Goal: Task Accomplishment & Management: Manage account settings

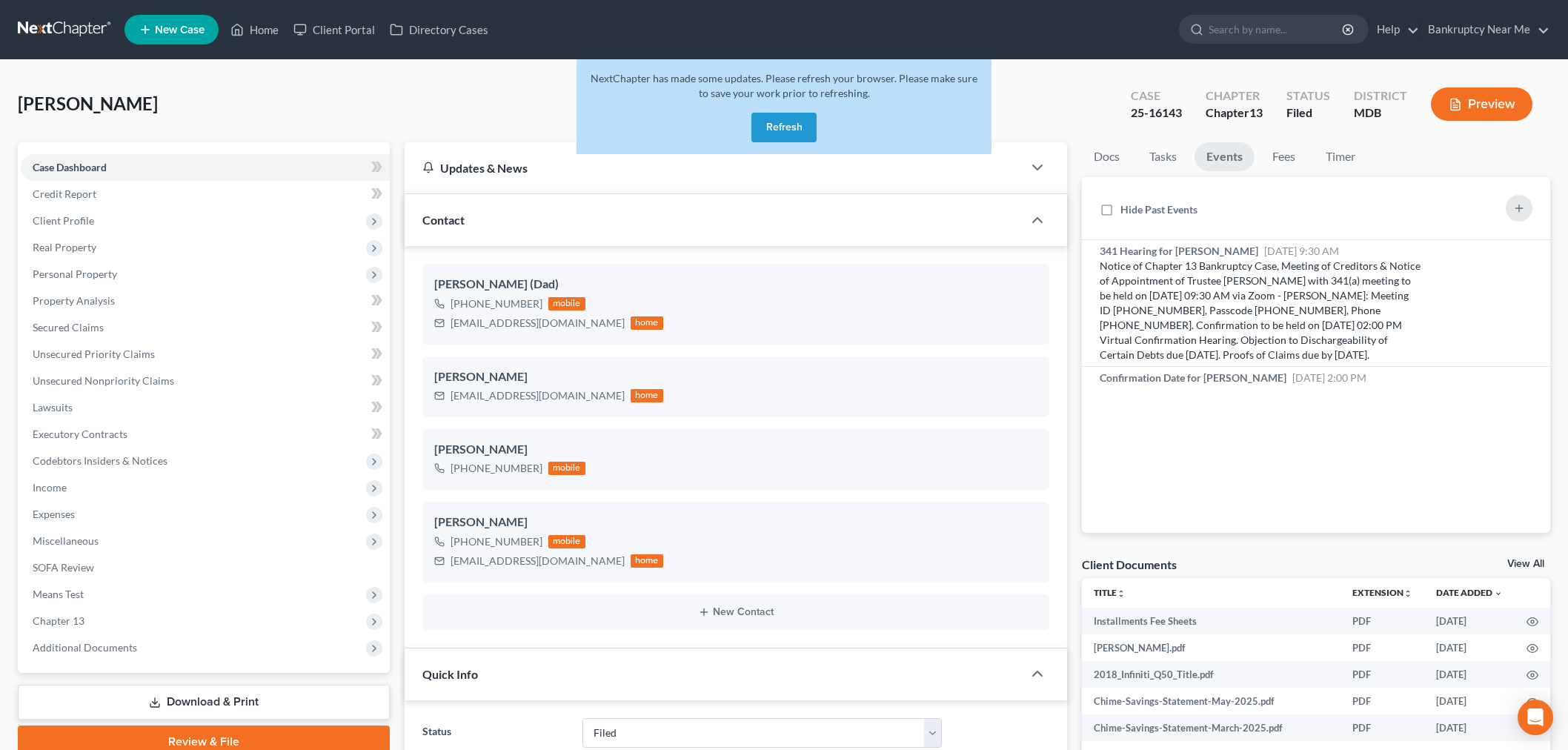
select select "6"
select select "0"
click at [50, 27] on link at bounding box center [65, 30] width 95 height 26
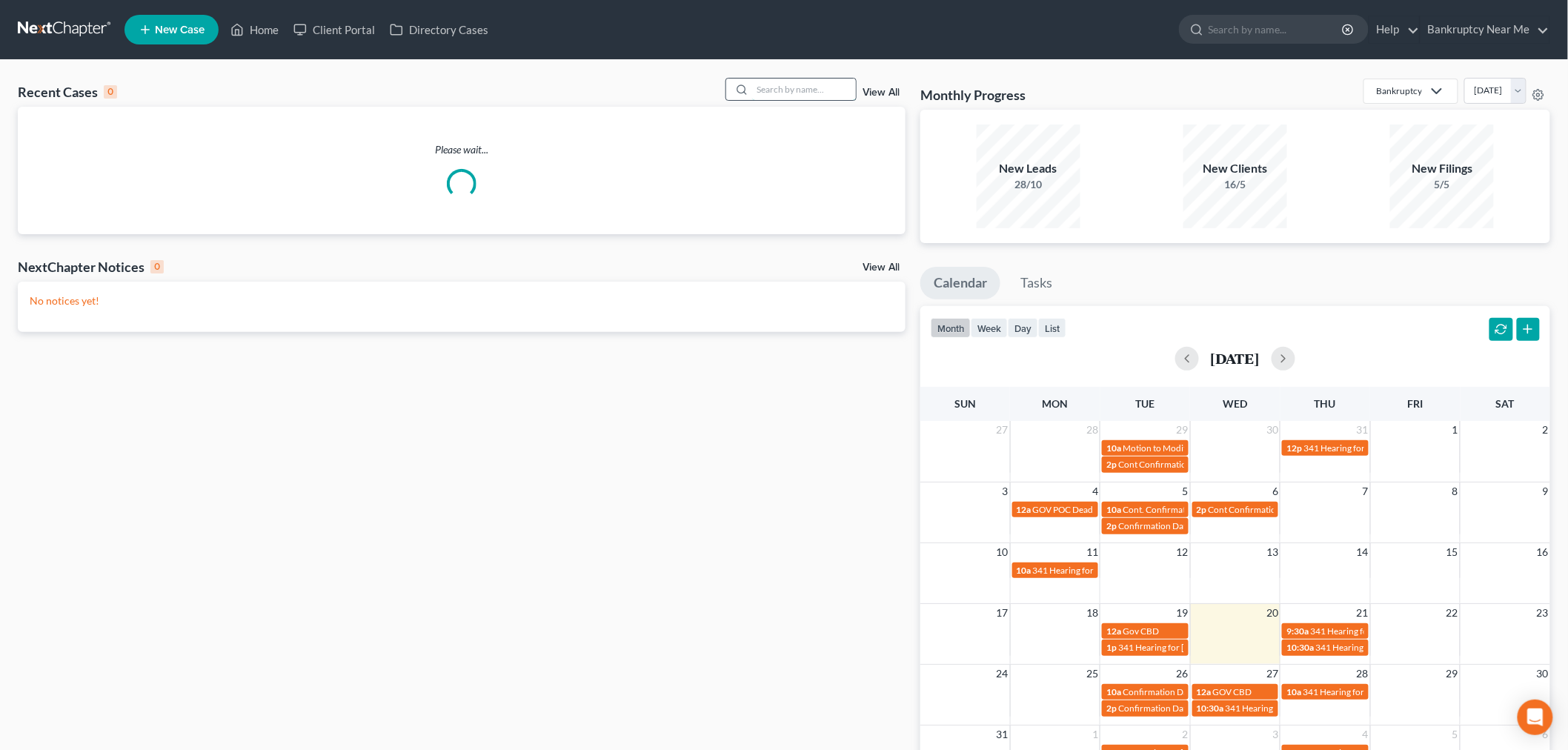
click at [811, 92] on input "search" at bounding box center [804, 89] width 104 height 22
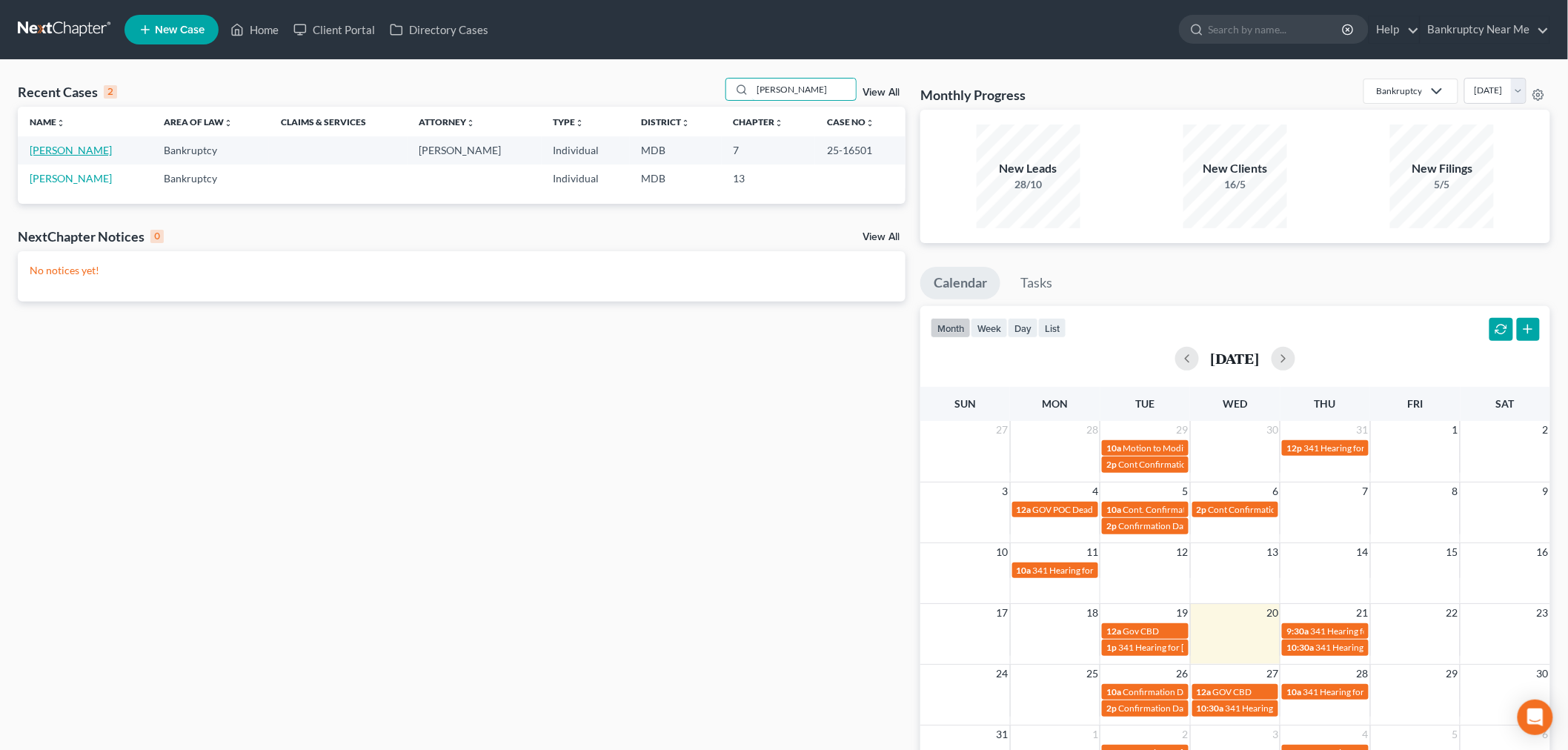
type input "[PERSON_NAME]"
click at [92, 155] on link "[PERSON_NAME]" at bounding box center [71, 150] width 82 height 12
select select "4"
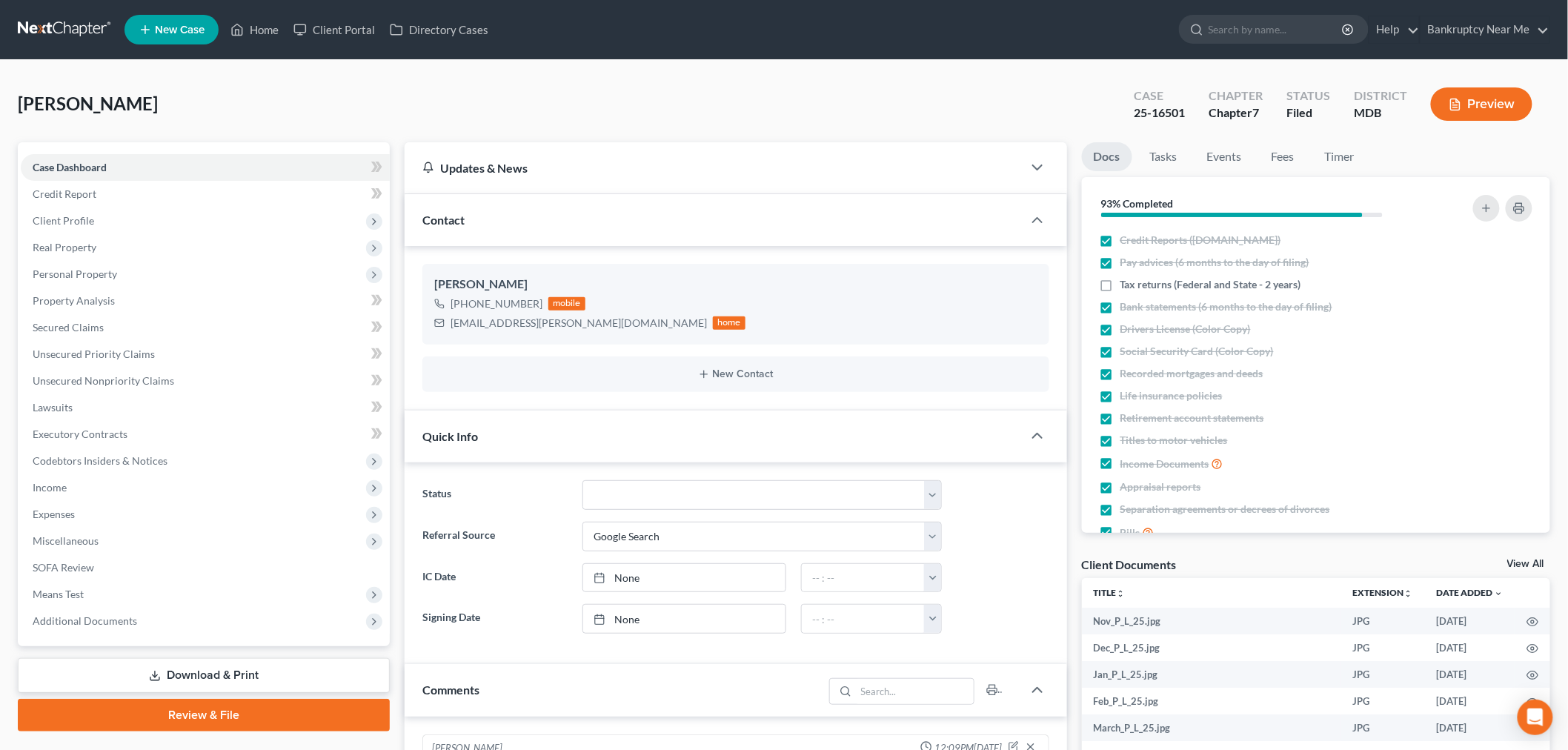
scroll to position [16243, 0]
drag, startPoint x: 574, startPoint y: 330, endPoint x: 447, endPoint y: 330, distance: 127.0
click at [447, 330] on div "walyun.amanda@gmail.com home" at bounding box center [590, 323] width 312 height 19
copy div "walyun.amanda@gmail.com"
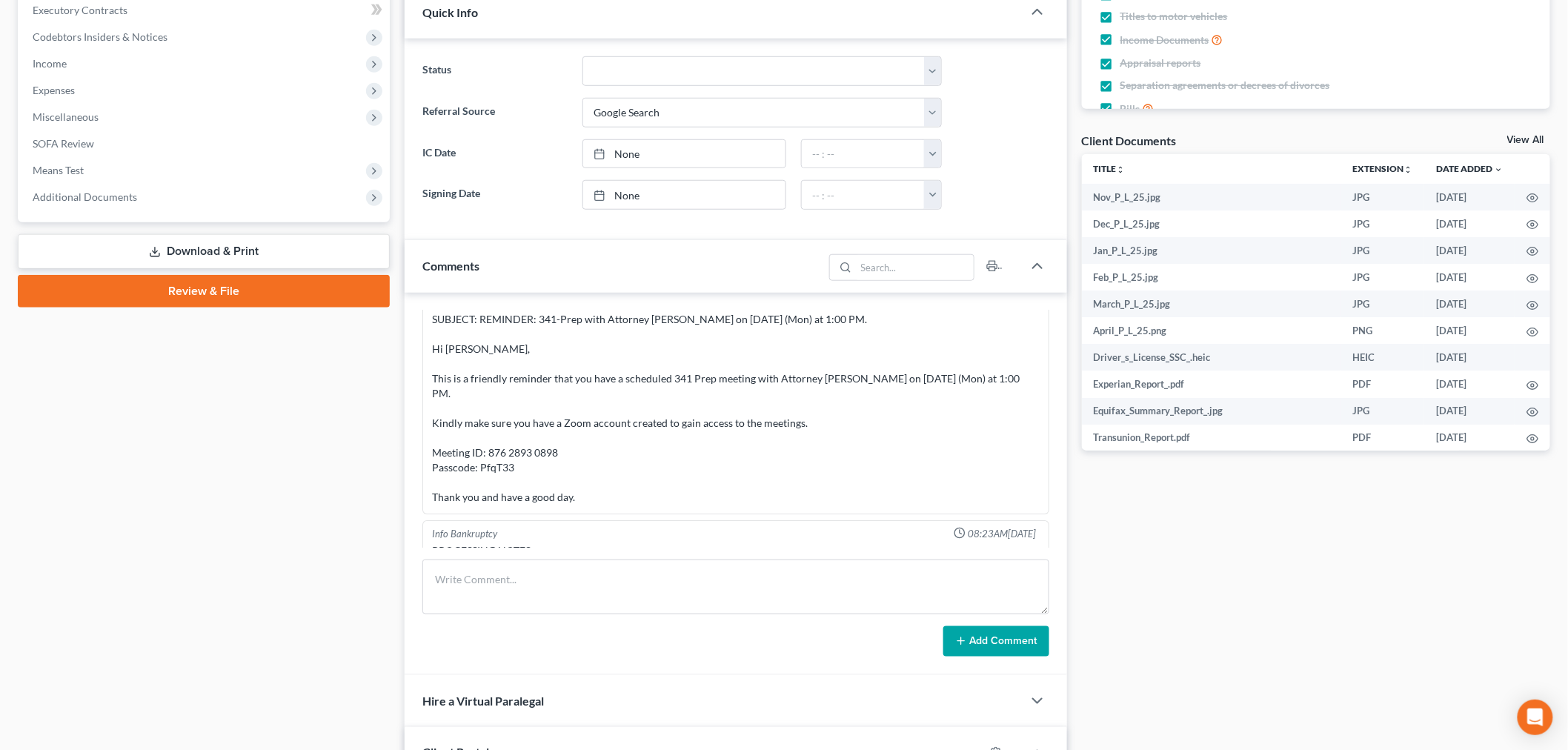
scroll to position [654, 0]
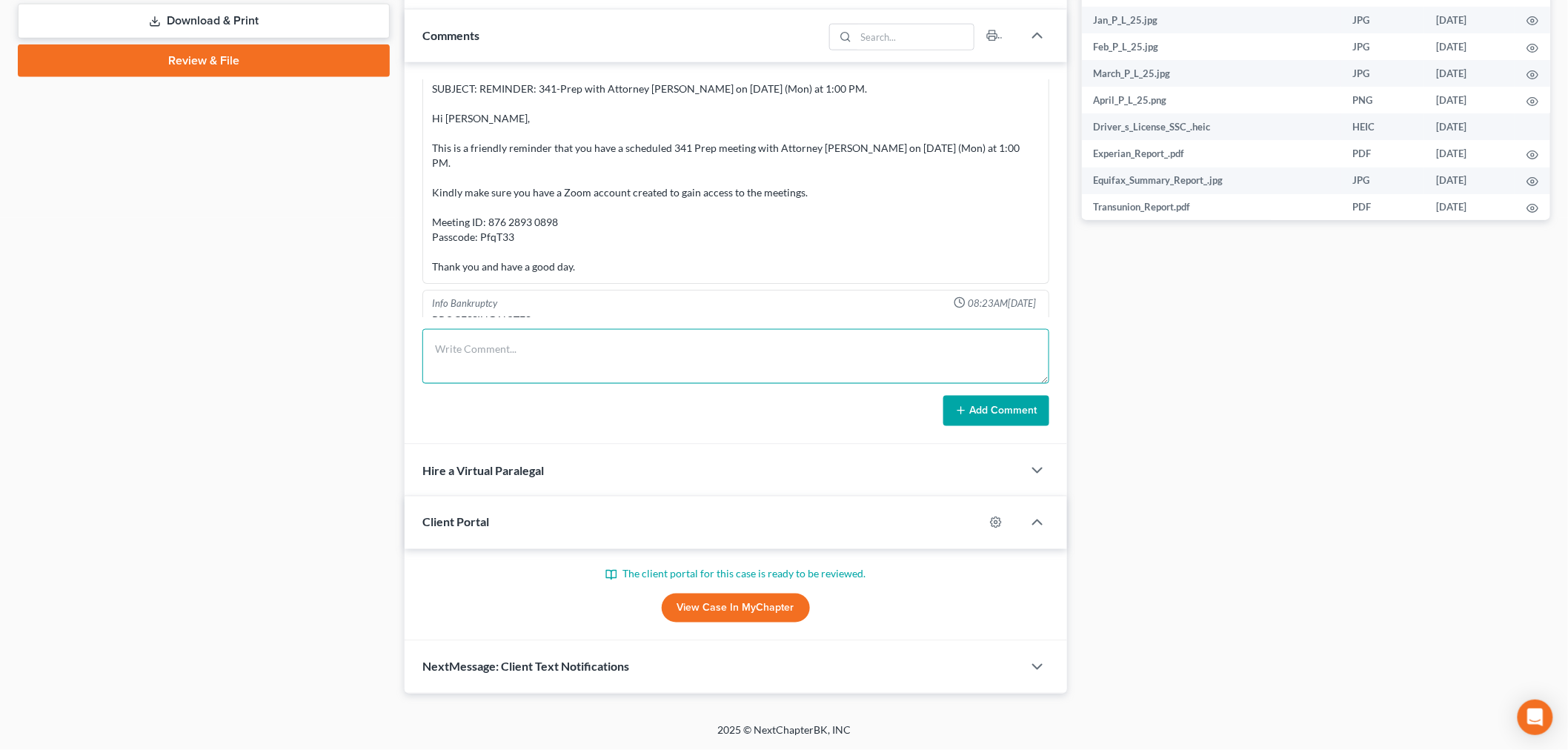
click at [917, 337] on textarea at bounding box center [736, 357] width 627 height 55
paste textarea "From: Iris Kwon <iris@bankruptcynearme.org> Sent: Wednesday, August 20, 2025 11…"
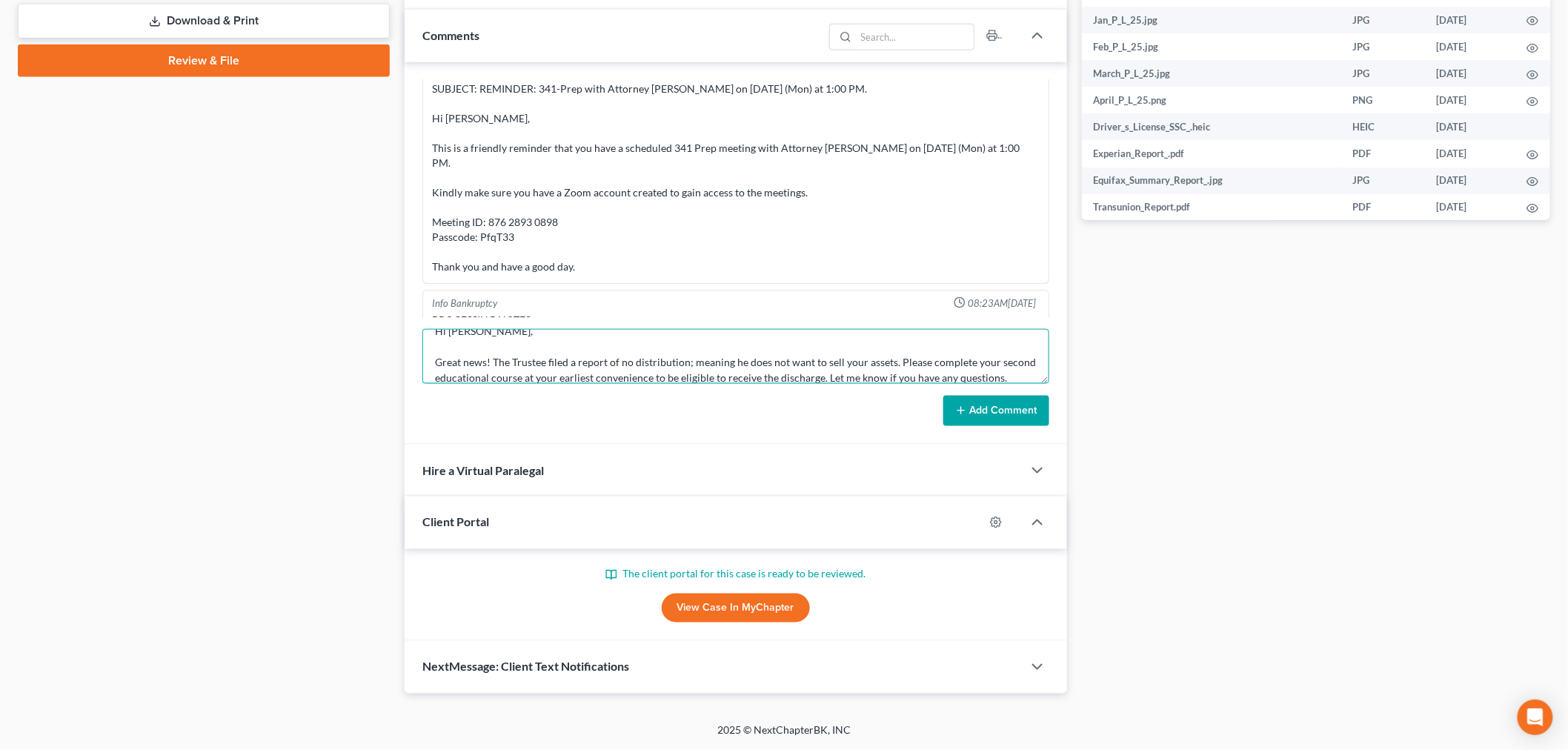
type textarea "From: Iris Kwon <iris@bankruptcynearme.org> Sent: Wednesday, August 20, 2025 11…"
click at [988, 406] on button "Add Comment" at bounding box center [996, 411] width 106 height 31
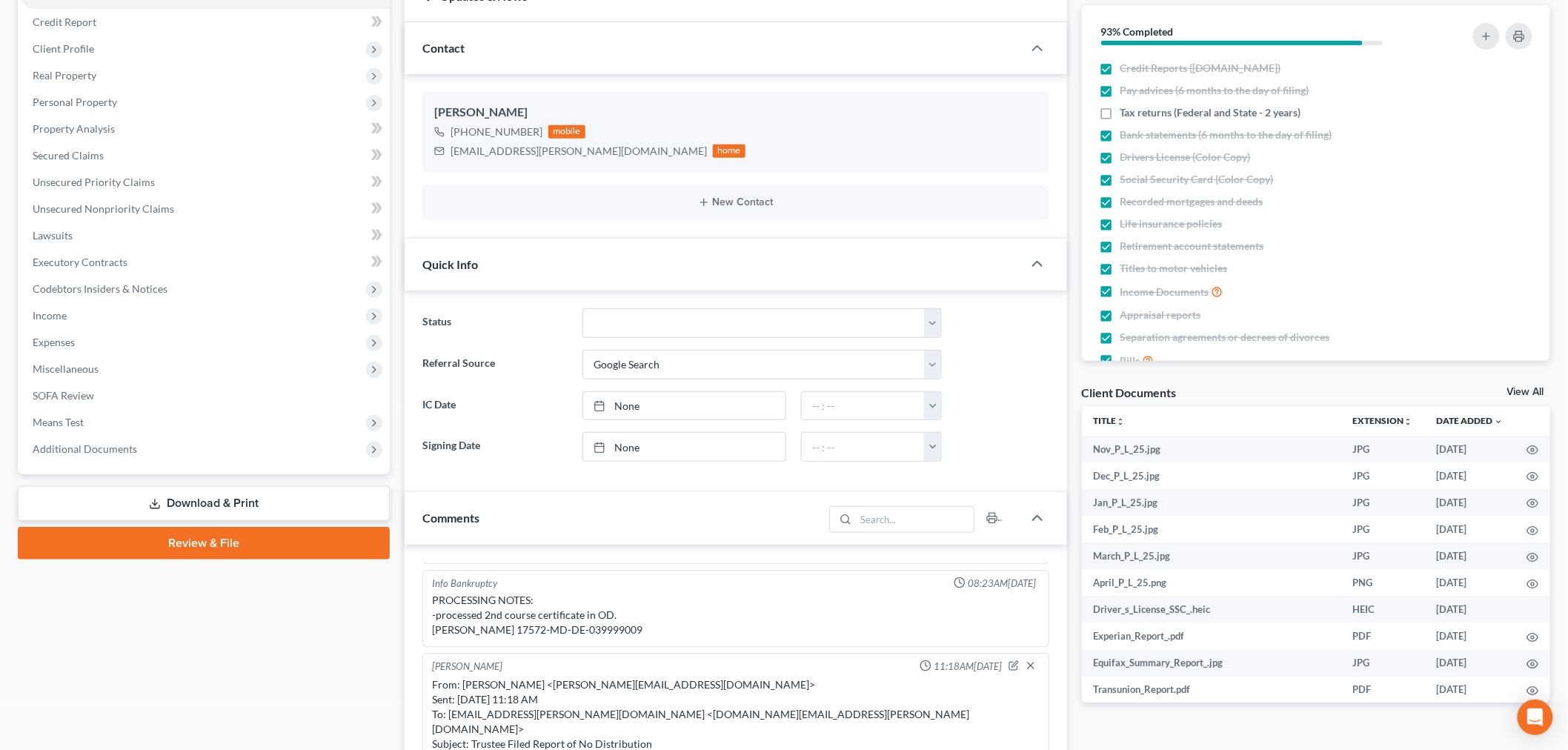
scroll to position [0, 0]
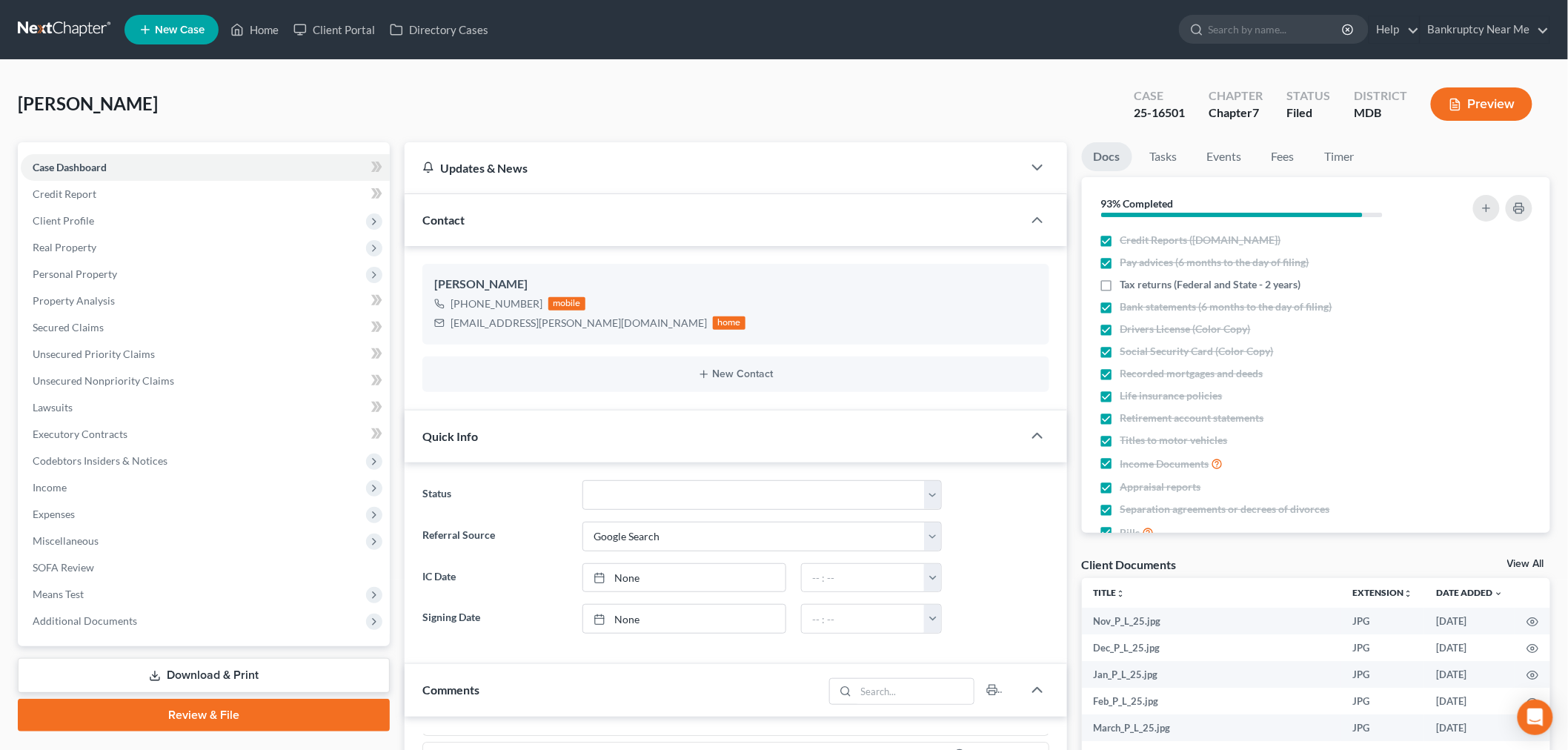
click at [74, 37] on link at bounding box center [65, 30] width 95 height 26
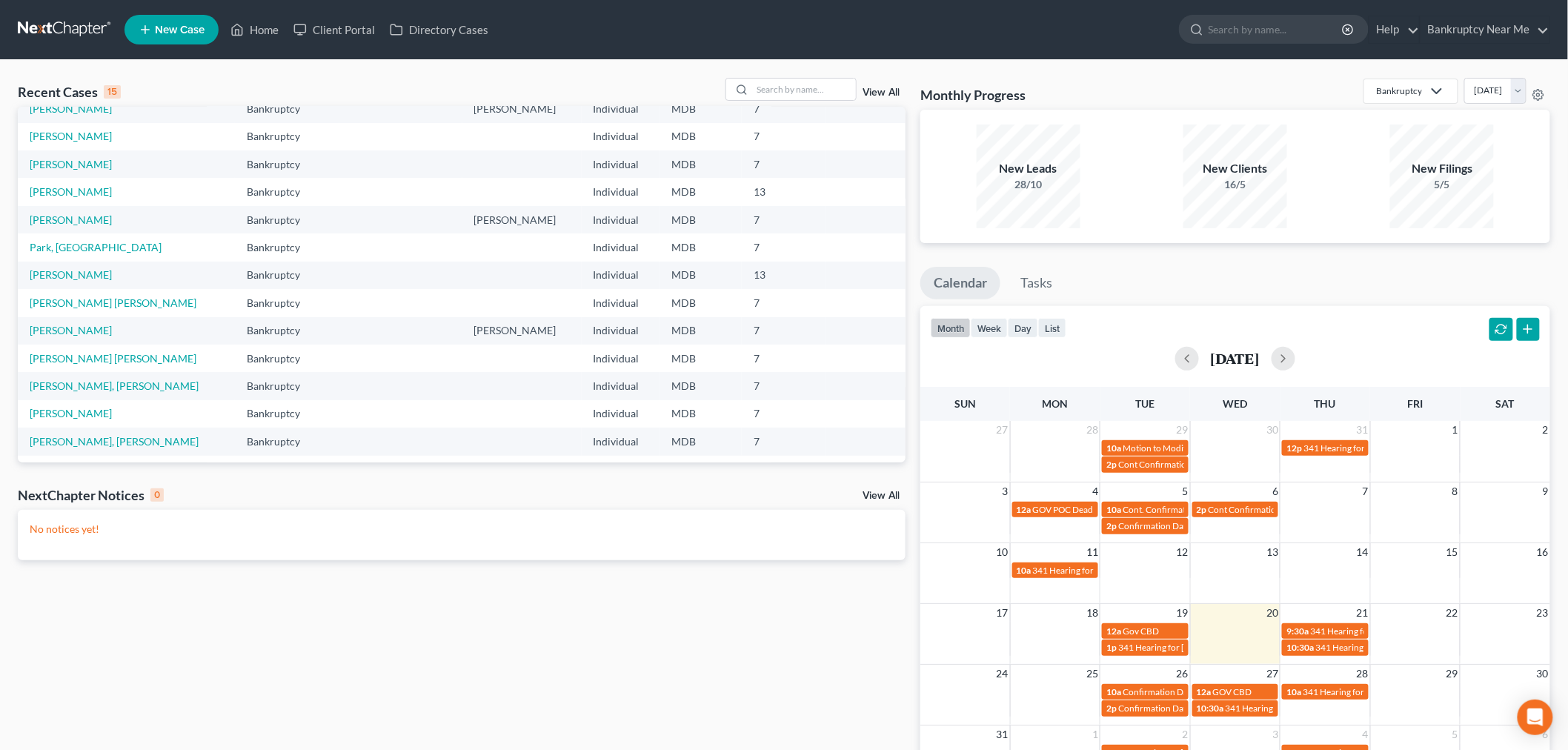
scroll to position [101, 0]
click at [802, 78] on input "search" at bounding box center [804, 89] width 104 height 22
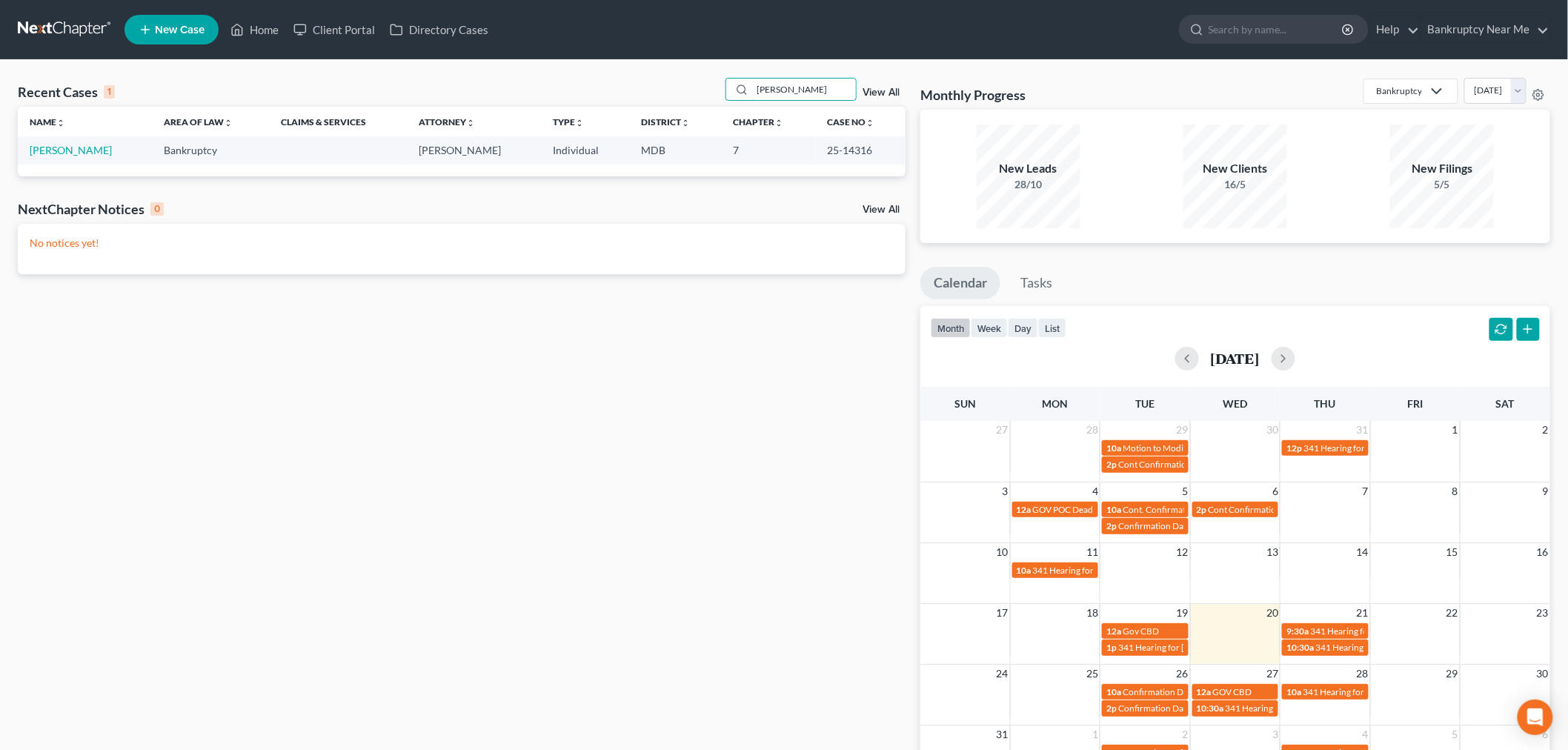
scroll to position [0, 0]
type input "carolyn"
click at [85, 149] on link "Rawles, Carolyn" at bounding box center [71, 150] width 82 height 12
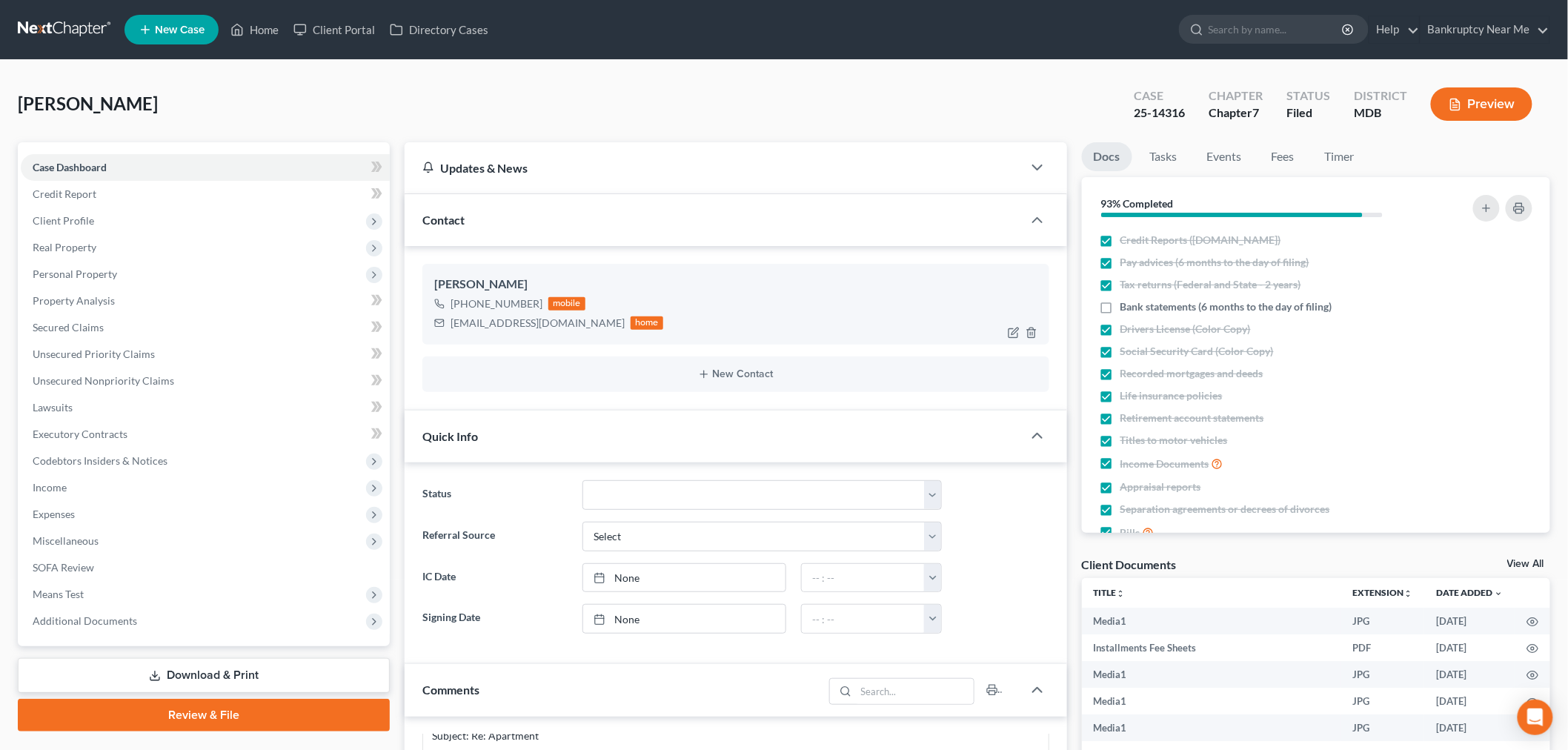
scroll to position [2977, 0]
drag, startPoint x: 560, startPoint y: 323, endPoint x: 441, endPoint y: 327, distance: 119.1
click at [441, 327] on div "crawles33@bethelu.edu home" at bounding box center [549, 323] width 229 height 19
copy div "crawles33@bethelu.edu"
click at [1282, 154] on link "Fees" at bounding box center [1284, 156] width 47 height 29
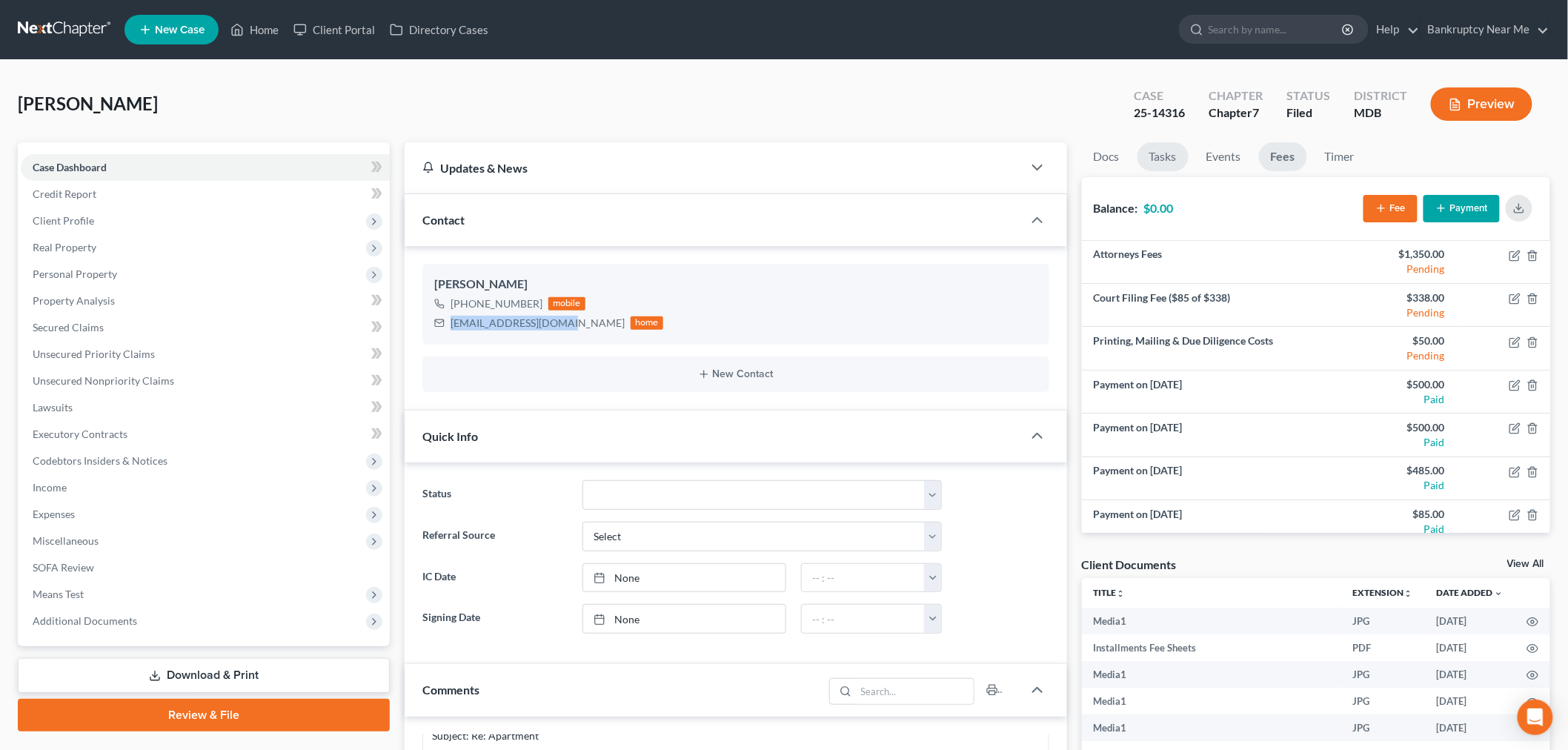
click at [1171, 153] on link "Tasks" at bounding box center [1163, 156] width 51 height 29
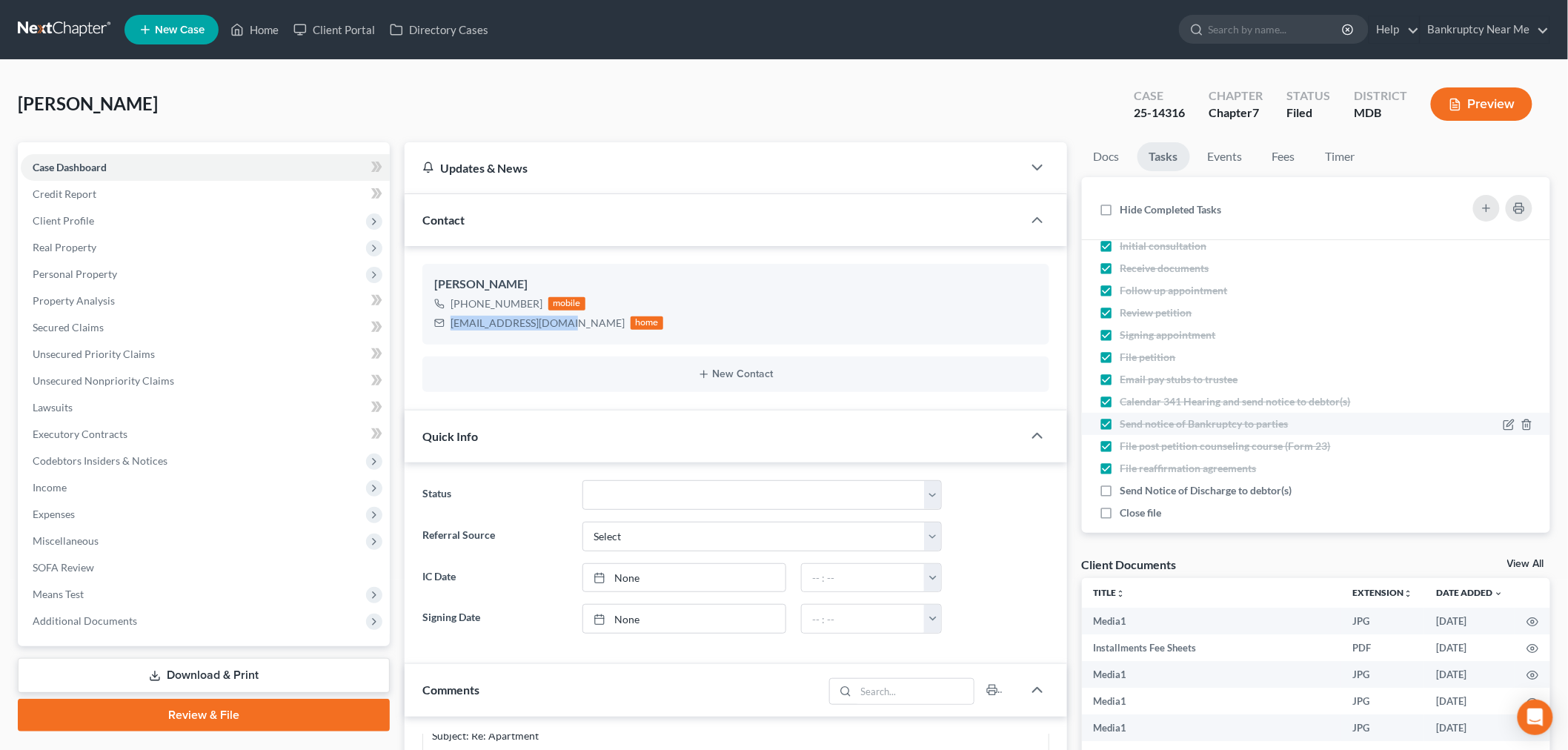
scroll to position [32, 0]
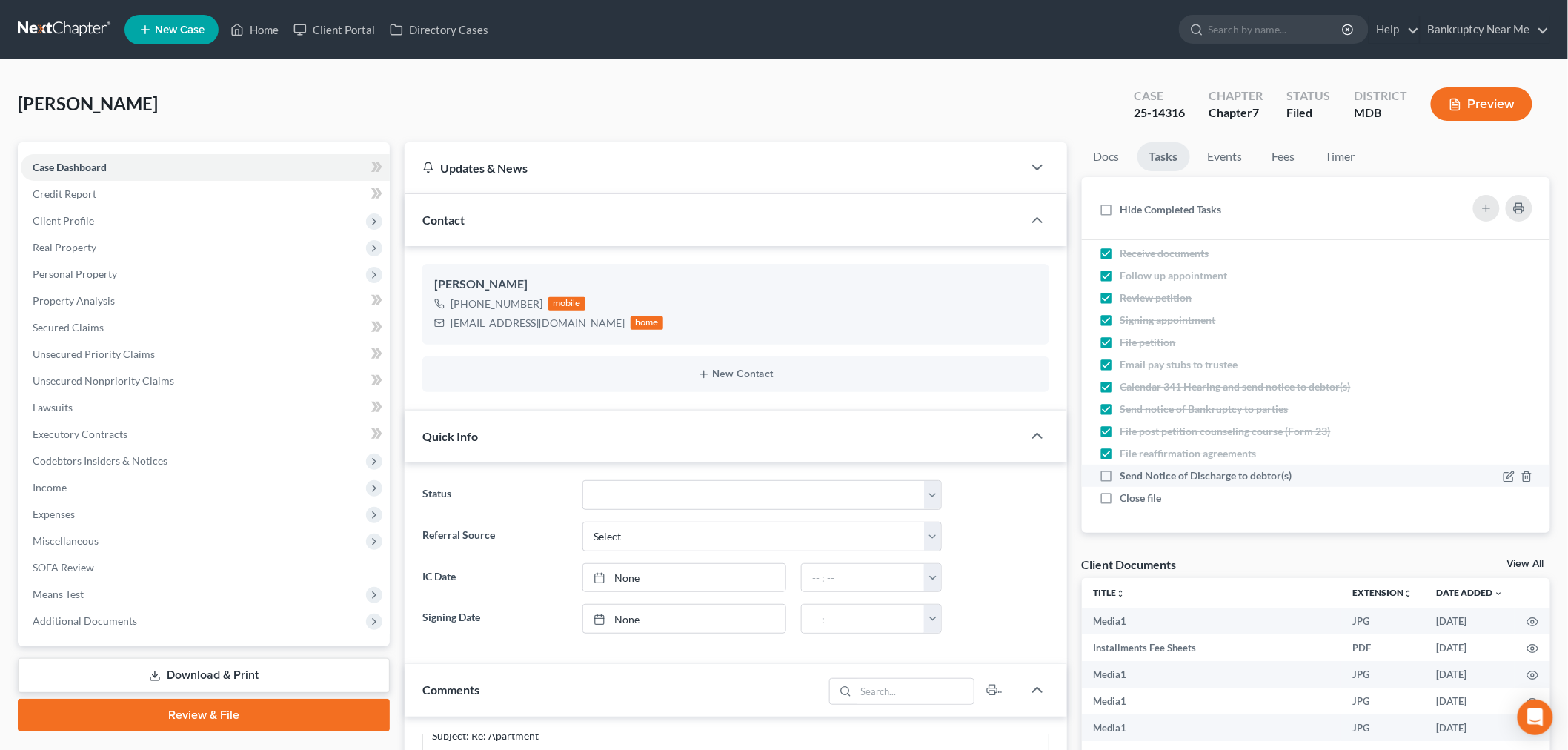
click at [1228, 474] on span "Send Notice of Discharge to debtor(s)" at bounding box center [1206, 476] width 172 height 12
click at [1136, 474] on input "Send Notice of Discharge to debtor(s)" at bounding box center [1131, 473] width 9 height 9
checkbox input "true"
drag, startPoint x: 1151, startPoint y: 500, endPoint x: 1130, endPoint y: 500, distance: 21.0
click at [1149, 500] on span "Close file" at bounding box center [1141, 497] width 41 height 12
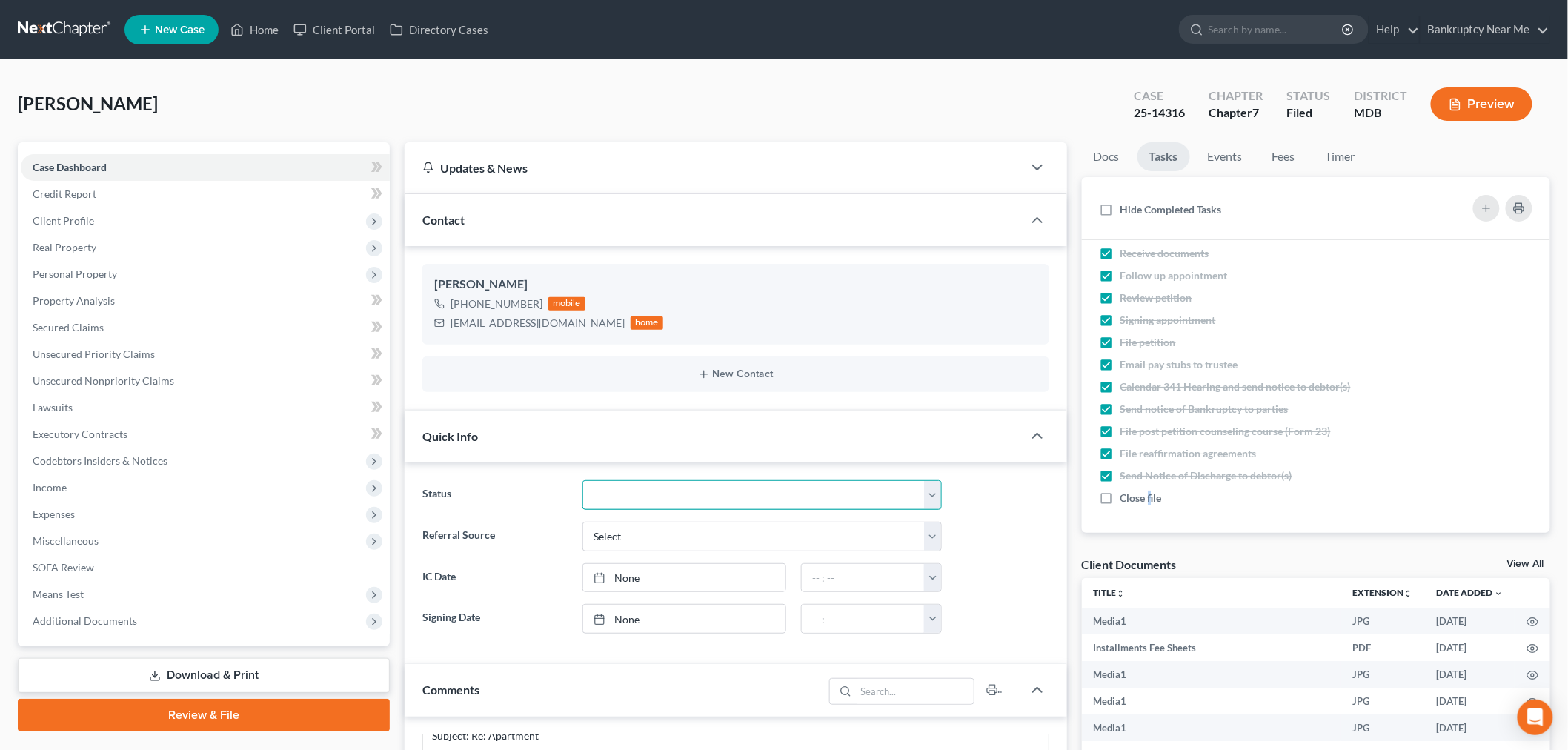
click at [814, 490] on select "Discharged Discharged & Reported Discharge Litigation Dismissal Notice Dismisse…" at bounding box center [762, 495] width 360 height 30
select select "0"
click at [583, 480] on select "Discharged Discharged & Reported Discharge Litigation Dismissal Notice Dismisse…" at bounding box center [762, 495] width 360 height 30
click at [39, 23] on link at bounding box center [65, 30] width 95 height 26
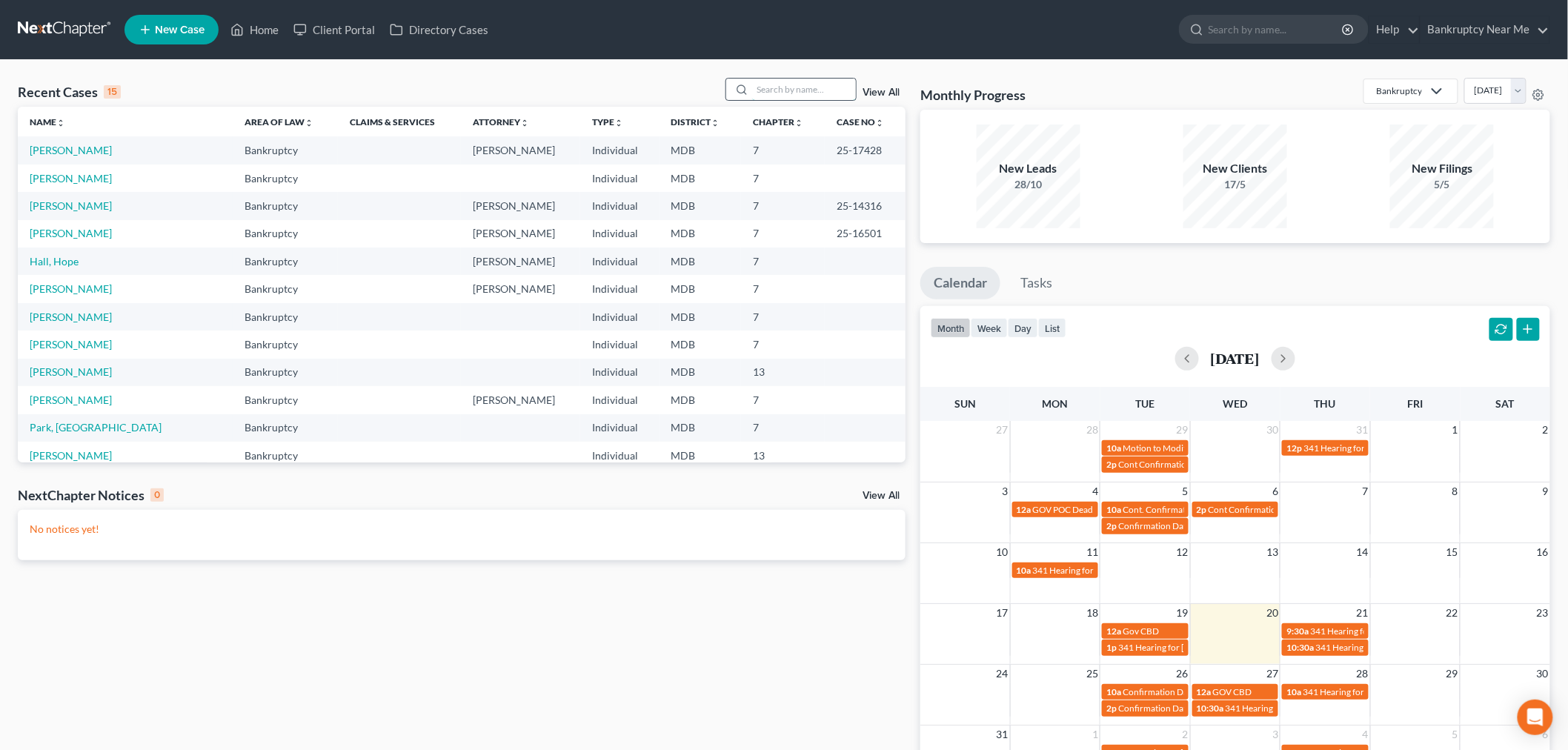
click at [815, 92] on input "search" at bounding box center [804, 89] width 104 height 22
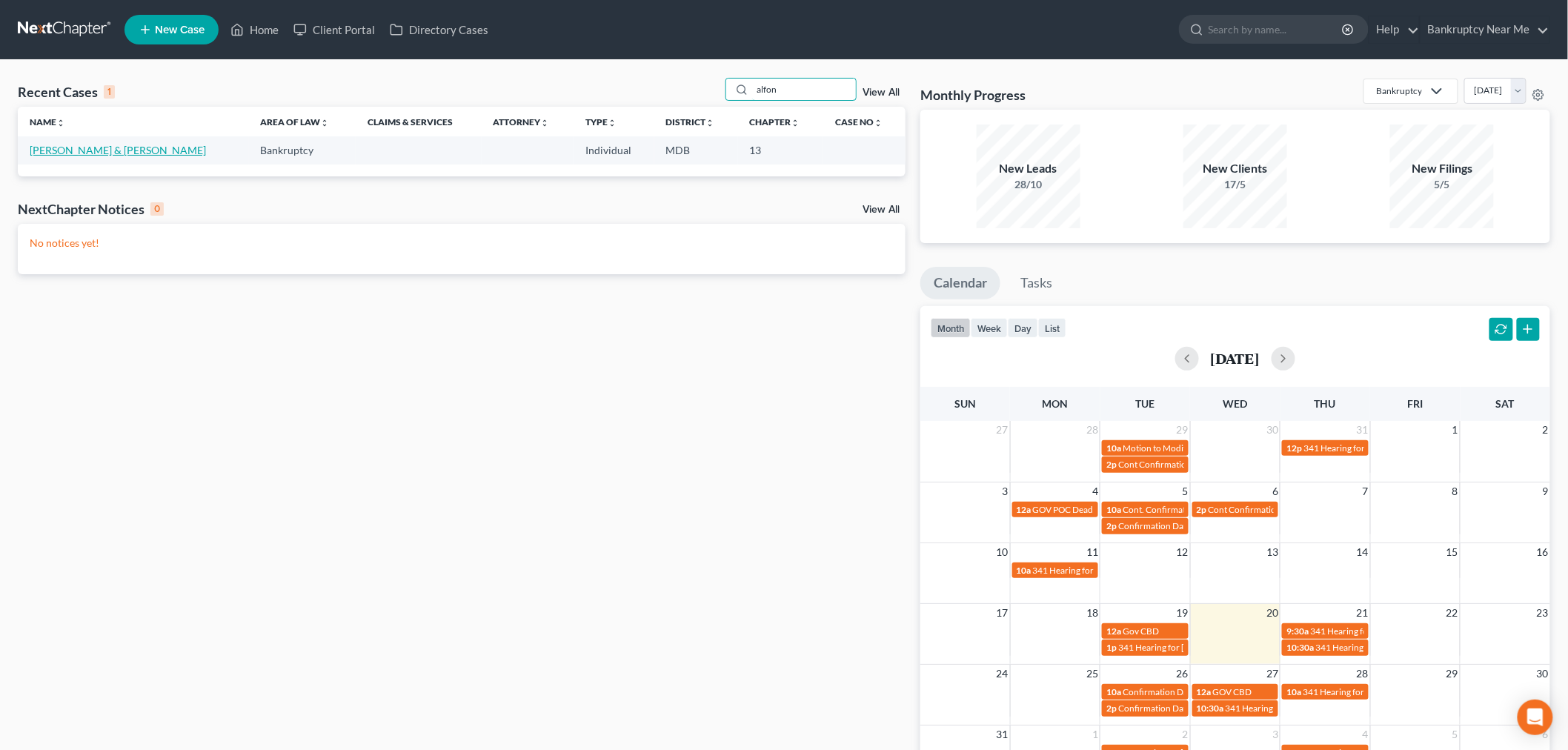
type input "alfon"
click at [64, 150] on link "[PERSON_NAME] & [PERSON_NAME]" at bounding box center [117, 150] width 176 height 12
select select "4"
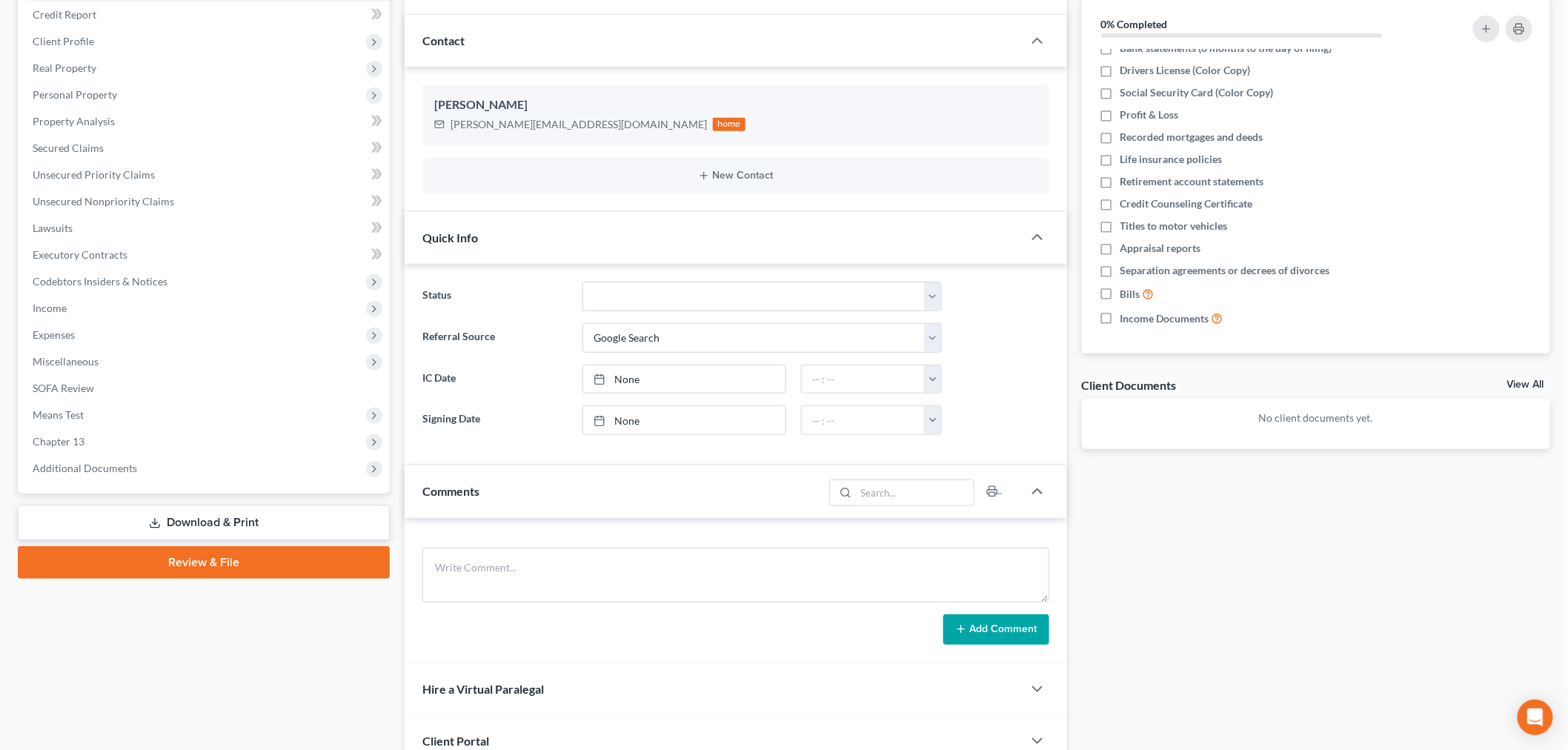
scroll to position [306, 0]
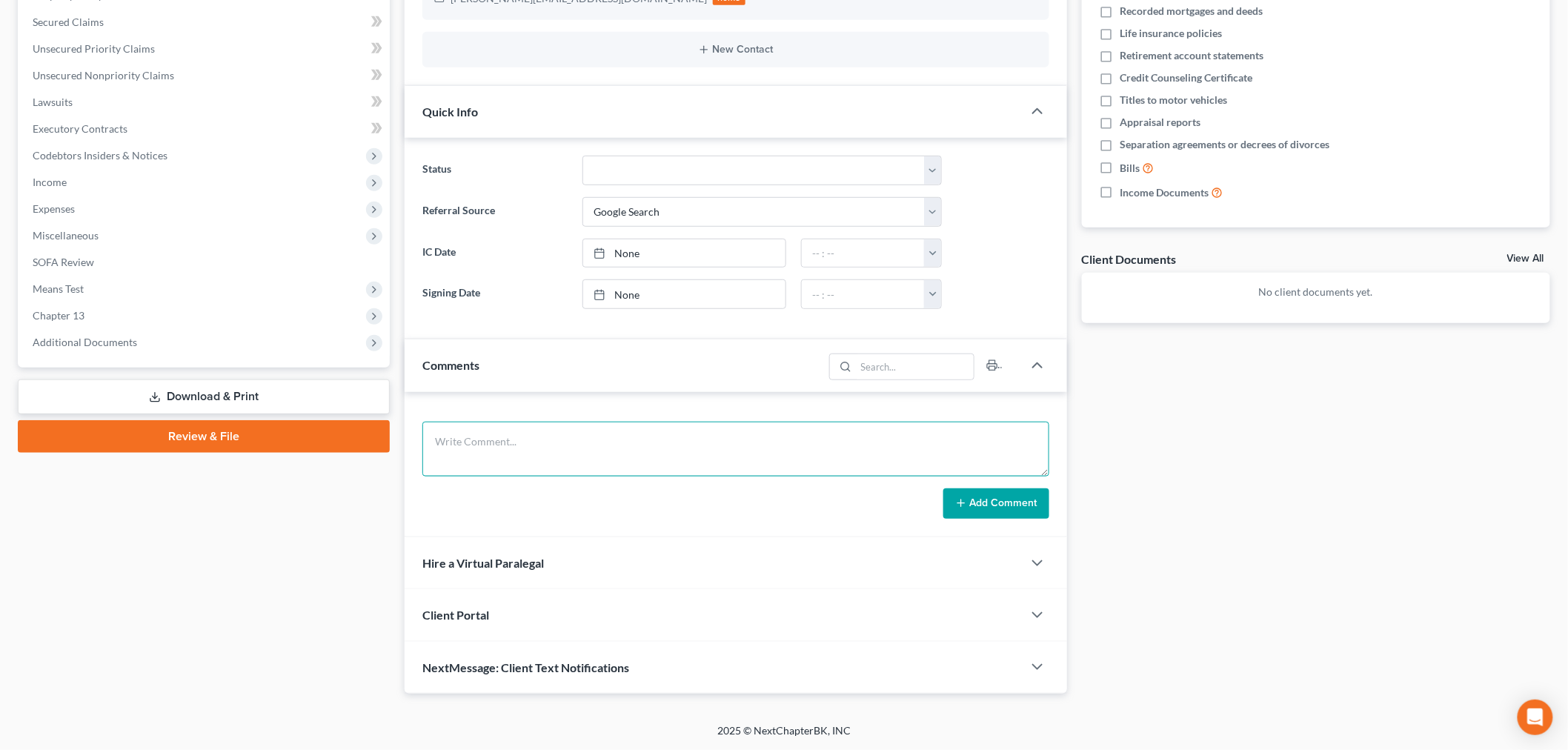
click at [867, 442] on textarea at bounding box center [736, 449] width 627 height 55
click at [487, 441] on textarea "CONSULTAION -" at bounding box center [736, 449] width 627 height 55
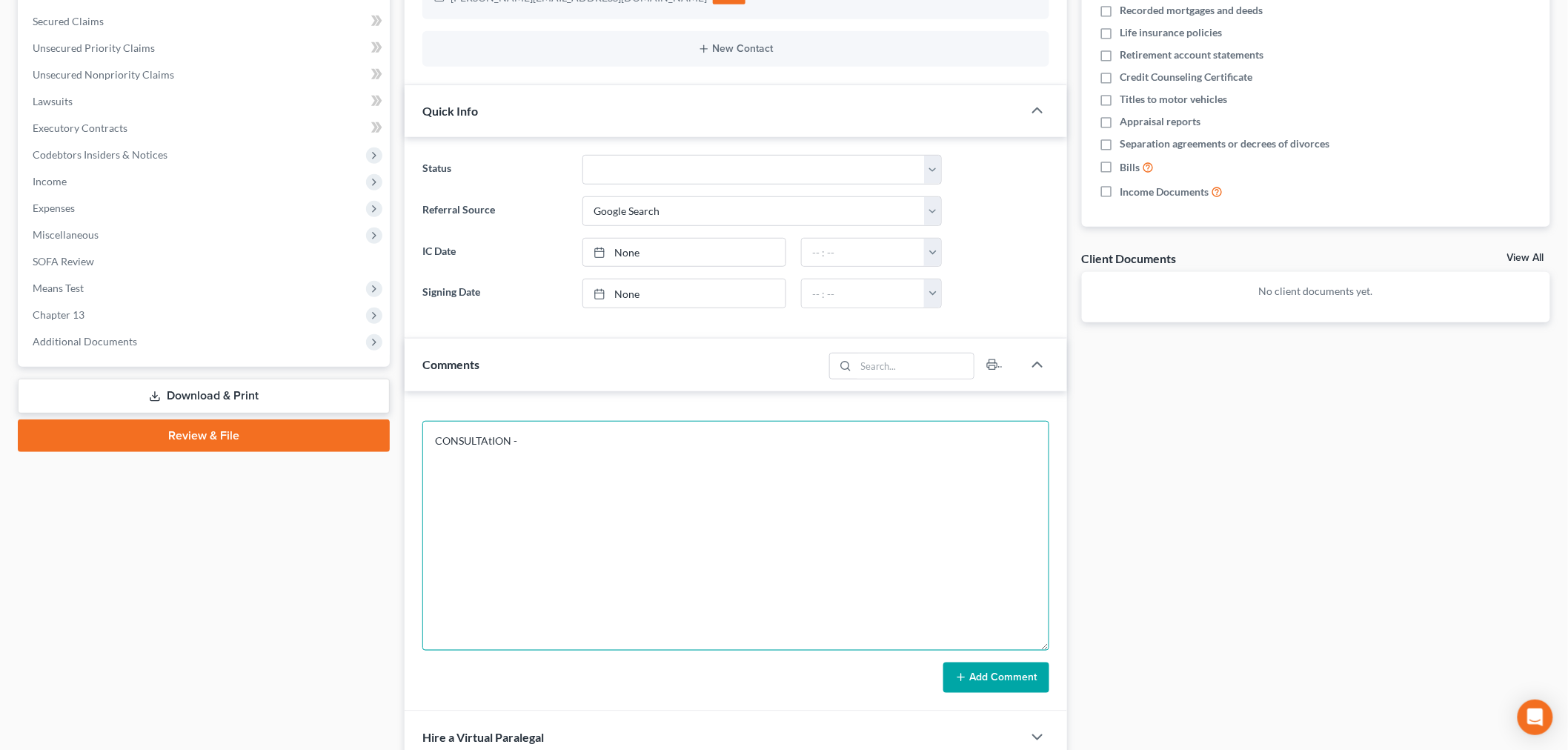
drag, startPoint x: 1047, startPoint y: 472, endPoint x: 910, endPoint y: 487, distance: 137.8
click at [1034, 641] on textarea "CONSULTAtION -" at bounding box center [736, 536] width 627 height 230
drag, startPoint x: 907, startPoint y: 483, endPoint x: 908, endPoint y: 474, distance: 9.1
click at [907, 483] on textarea "CONSULTAtION -" at bounding box center [736, 533] width 627 height 225
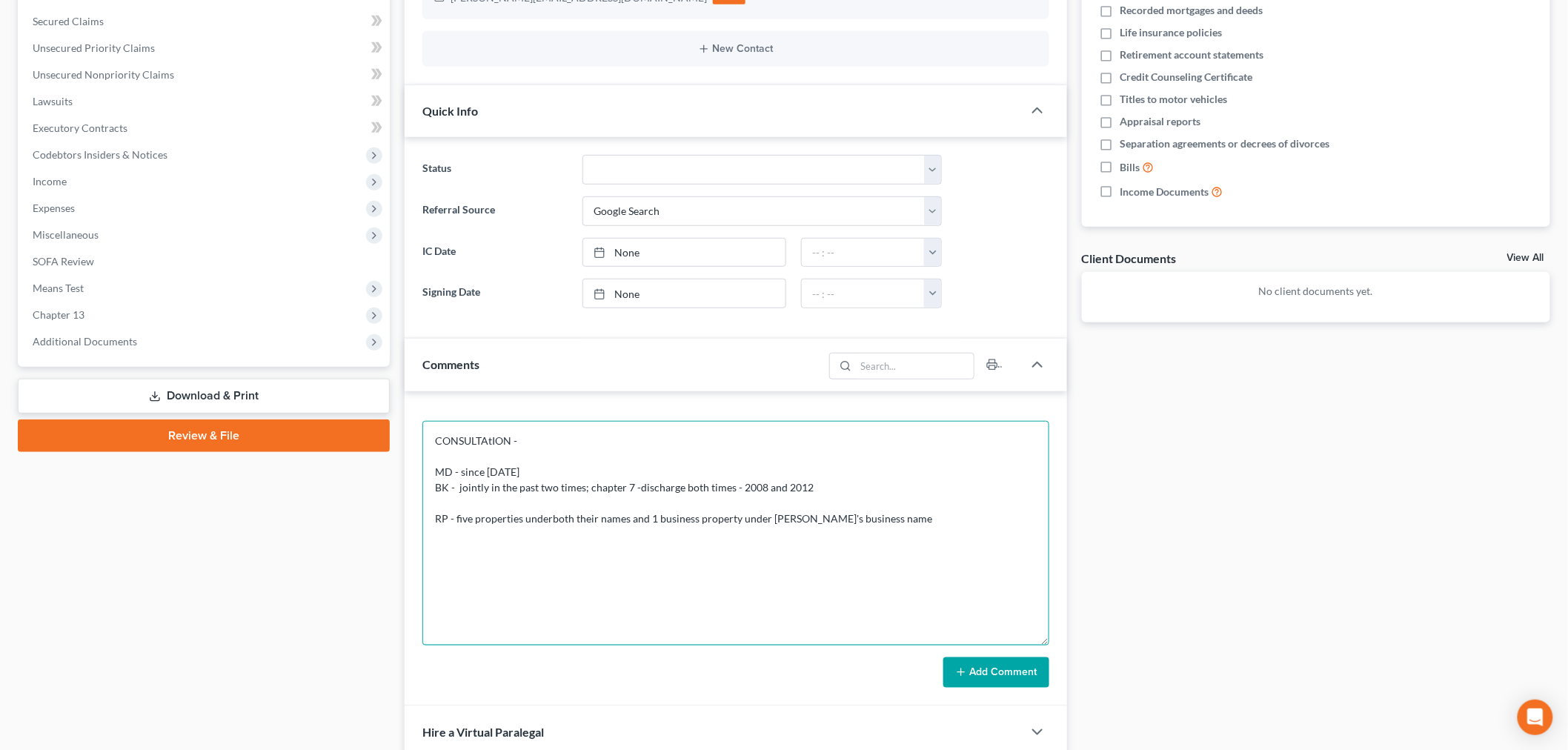
click at [549, 512] on textarea "CONSULTAtION - MD - since [DATE] BK - jointly in the past two times; chapter 7 …" at bounding box center [736, 533] width 627 height 225
click at [919, 526] on textarea "CONSULTAtION - MD - since [DATE] BK - jointly in the past two times; chapter 7 …" at bounding box center [736, 533] width 627 height 225
click at [438, 536] on textarea "CONSULTAtION - MD - since [DATE] BK - jointly in the past two times; chapter 7 …" at bounding box center [736, 533] width 627 height 225
click at [437, 553] on textarea "CONSULTAtION - MD - since [DATE] BK - jointly in the past two times; chapter 7 …" at bounding box center [736, 533] width 627 height 225
click at [436, 570] on textarea "CONSULTAtION - MD - since [DATE] BK - jointly in the past two times; chapter 7 …" at bounding box center [736, 533] width 627 height 225
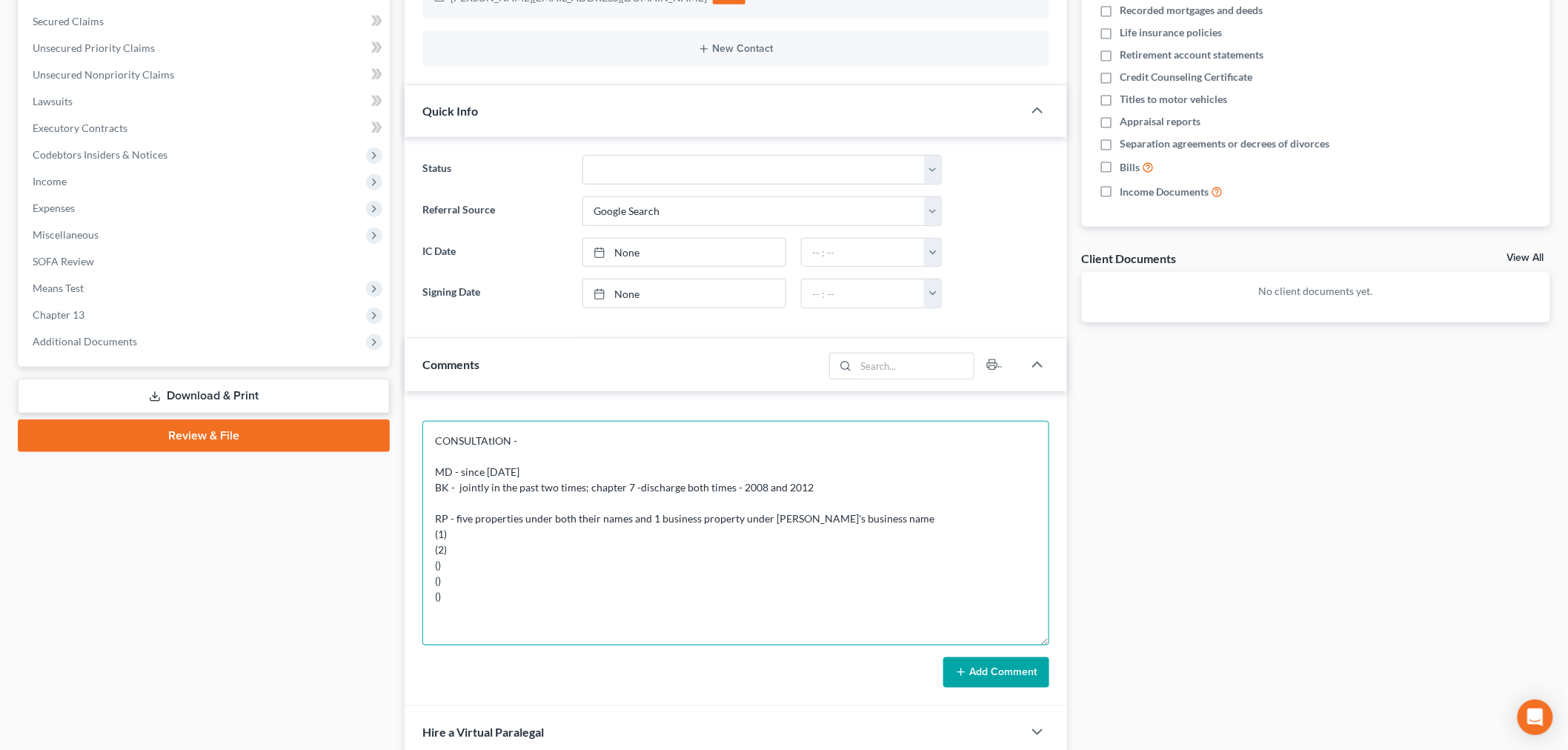
click at [437, 570] on textarea "CONSULTAtION - MD - since [DATE] BK - jointly in the past two times; chapter 7 …" at bounding box center [736, 533] width 627 height 225
click at [436, 581] on textarea "CONSULTAtION - MD - since [DATE] BK - jointly in the past two times; chapter 7 …" at bounding box center [736, 533] width 627 height 225
click at [437, 601] on textarea "CONSULTAtION - MD - since [DATE] BK - jointly in the past two times; chapter 7 …" at bounding box center [736, 533] width 627 height 225
click at [475, 539] on textarea "CONSULTAtION - MD - since [DATE] BK - jointly in the past two times; chapter 7 …" at bounding box center [736, 533] width 627 height 225
click at [625, 520] on textarea "CONSULTAtION - MD - since [DATE] BK - jointly in the past two times; chapter 7 …" at bounding box center [736, 533] width 627 height 225
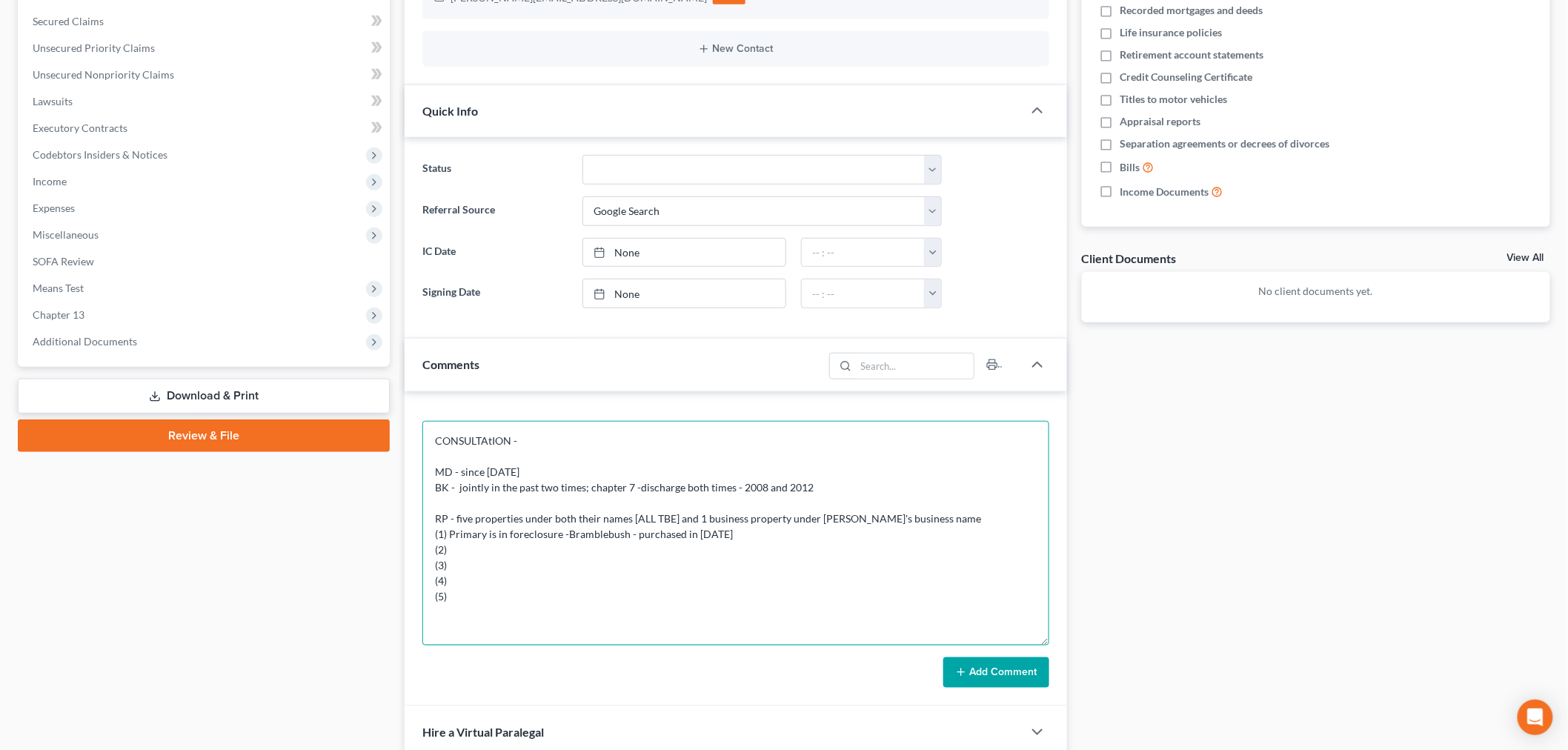
click at [749, 534] on textarea "CONSULTAtION - MD - since [DATE] BK - jointly in the past two times; chapter 7 …" at bounding box center [736, 533] width 627 height 225
click at [559, 547] on textarea "CONSULTAtION - MD - since [DATE] BK - jointly in the past two times; chapter 7 …" at bounding box center [736, 533] width 627 height 225
click at [521, 549] on textarea "CONSULTAtION - MD - since [DATE] BK - jointly in the past two times; chapter 7 …" at bounding box center [736, 533] width 627 height 225
click at [647, 552] on textarea "CONSULTAtION - MD - since [DATE] BK - jointly in the past two times; chapter 7 …" at bounding box center [736, 533] width 627 height 225
click at [608, 565] on textarea "CONSULTAtION - MD - since [DATE] BK - jointly in the past two times; chapter 7 …" at bounding box center [736, 533] width 627 height 225
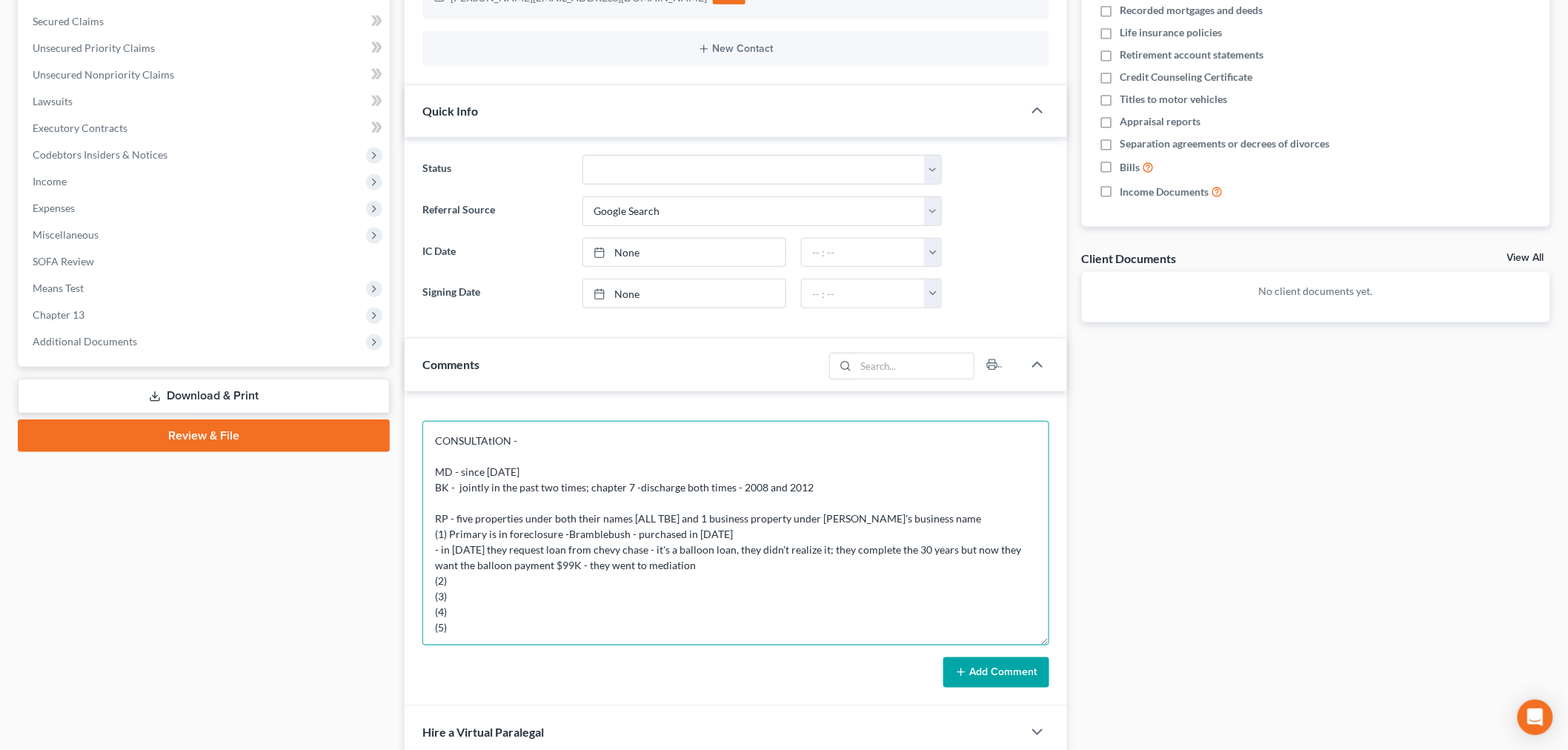
click at [743, 554] on textarea "CONSULTAtION - MD - since [DATE] BK - jointly in the past two times; chapter 7 …" at bounding box center [736, 533] width 627 height 225
click at [737, 560] on textarea "CONSULTAtION - MD - since [DATE] BK - jointly in the past two times; chapter 7 …" at bounding box center [736, 533] width 627 height 225
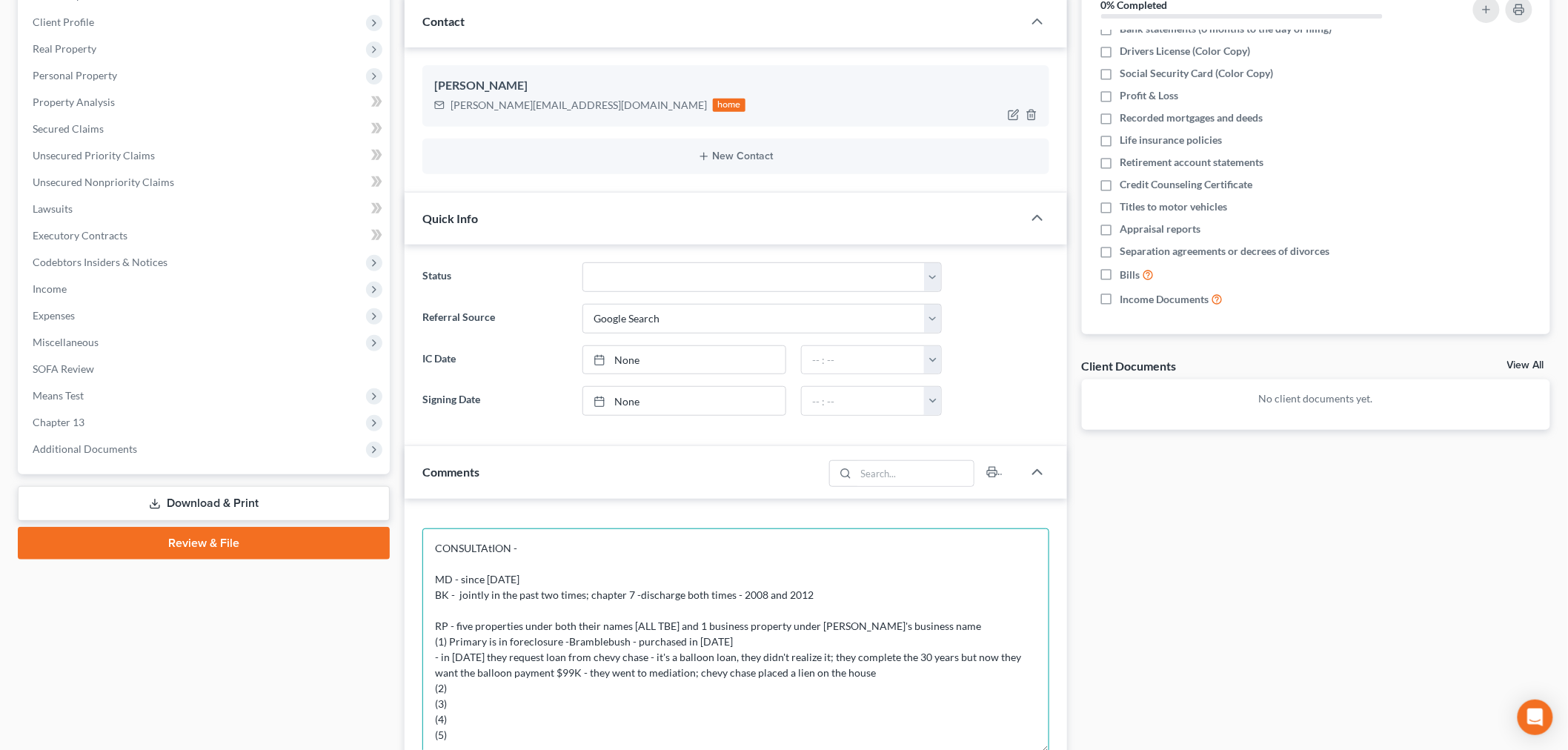
scroll to position [0, 0]
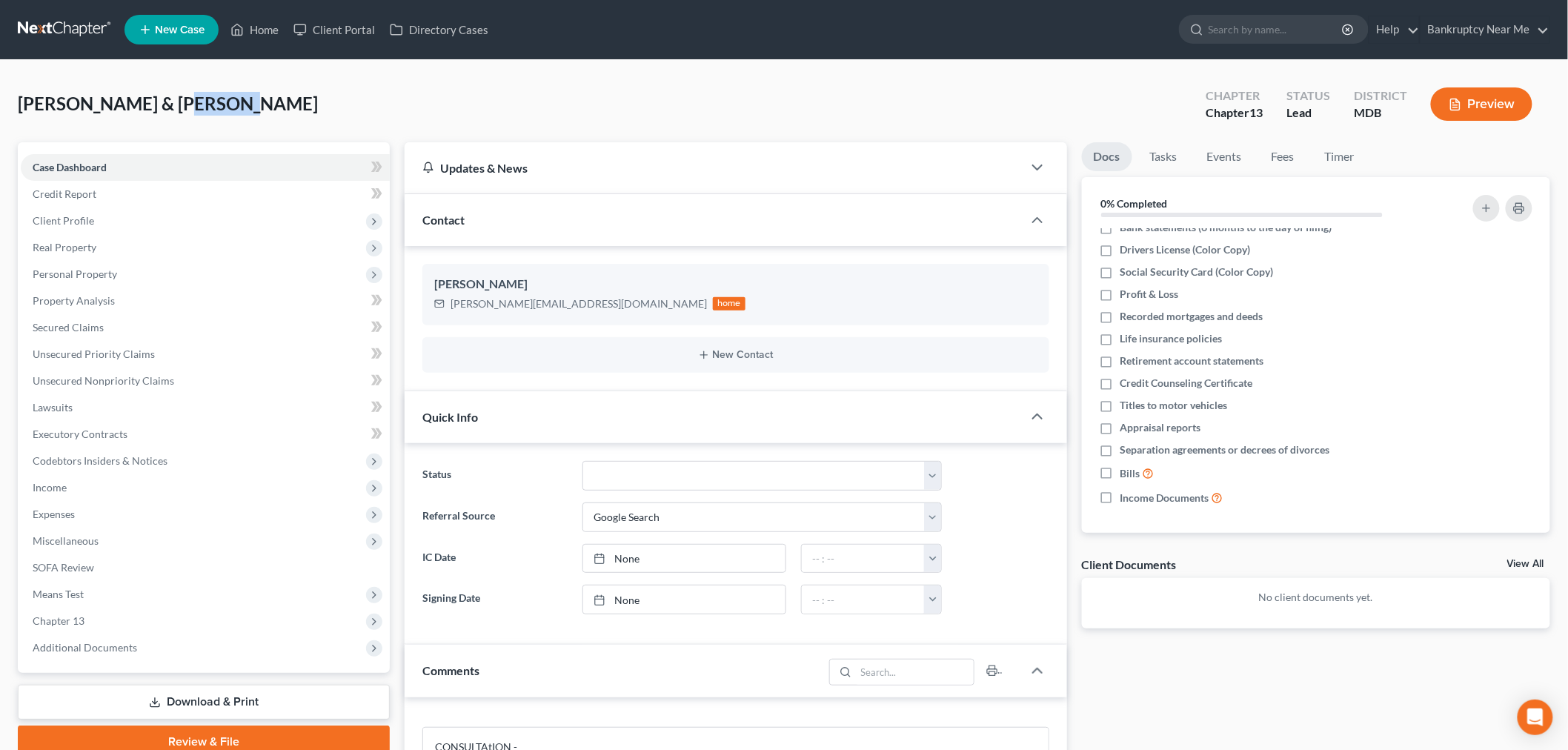
drag, startPoint x: 228, startPoint y: 104, endPoint x: 190, endPoint y: 102, distance: 38.1
click at [166, 112] on div "[PERSON_NAME] & [PERSON_NAME] Upgraded Chapter Chapter 13 Status Lead District …" at bounding box center [784, 110] width 1533 height 65
copy span "[PERSON_NAME]"
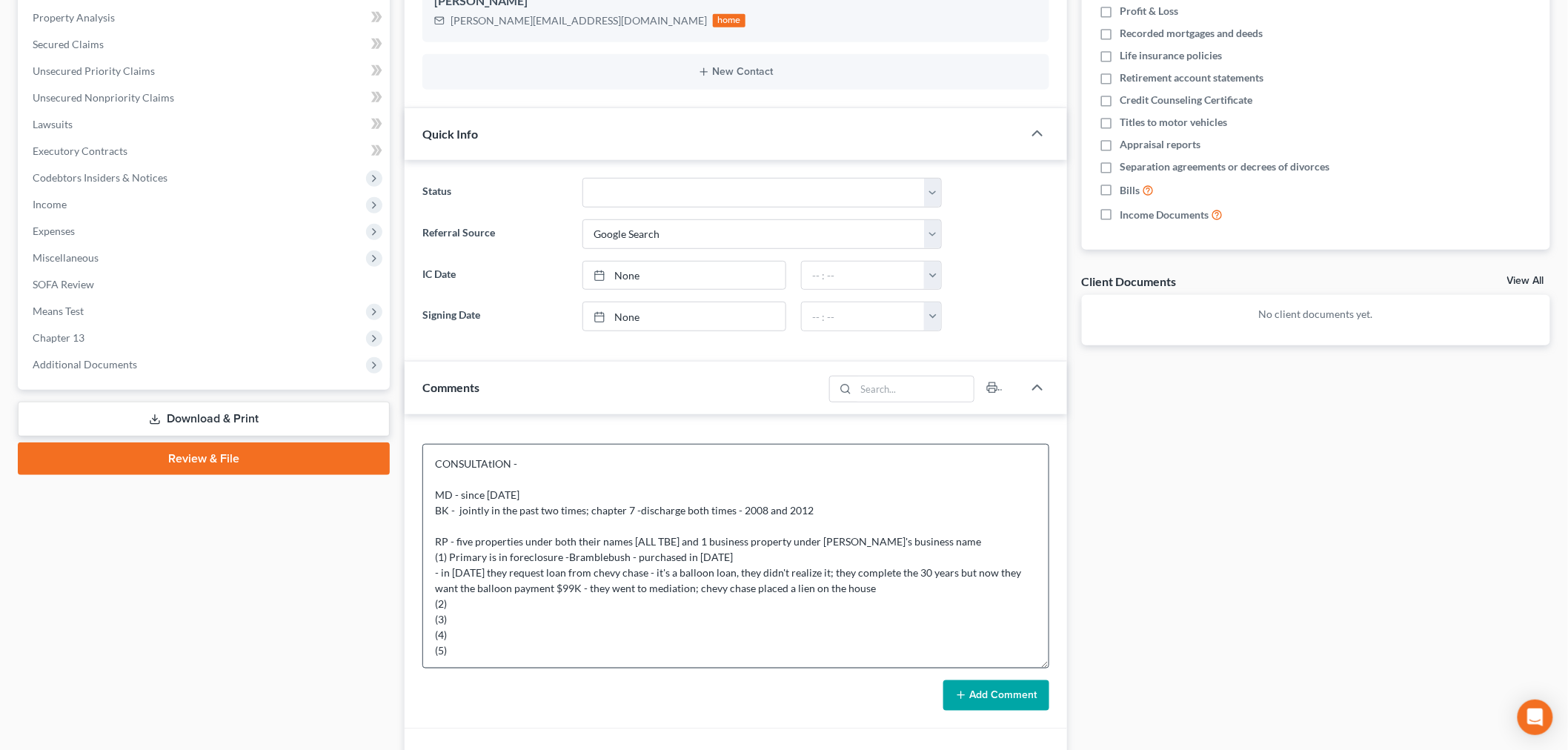
scroll to position [476, 0]
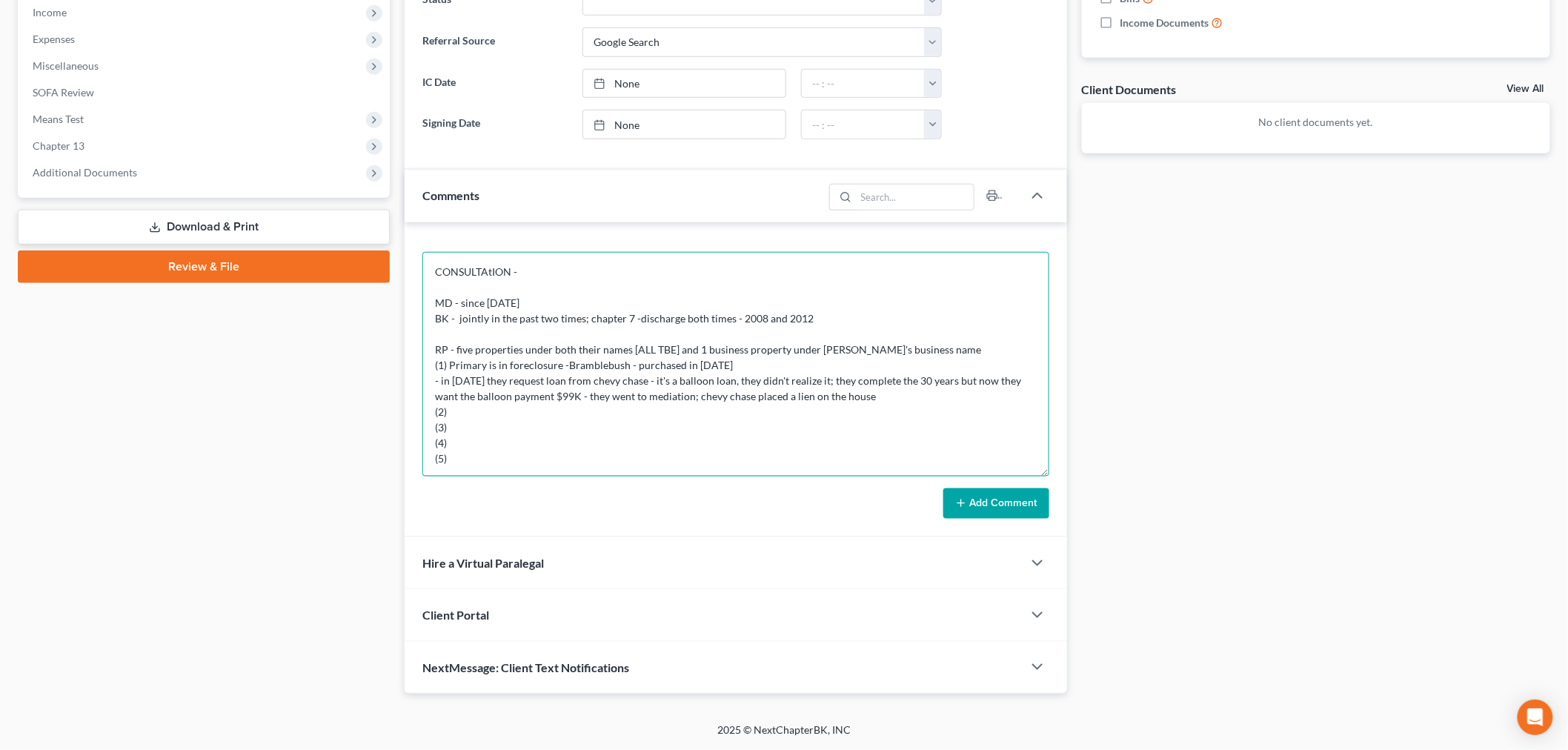
click at [817, 319] on textarea "CONSULTAtION - MD - since [DATE] BK - jointly in the past two times; chapter 7 …" at bounding box center [736, 364] width 627 height 225
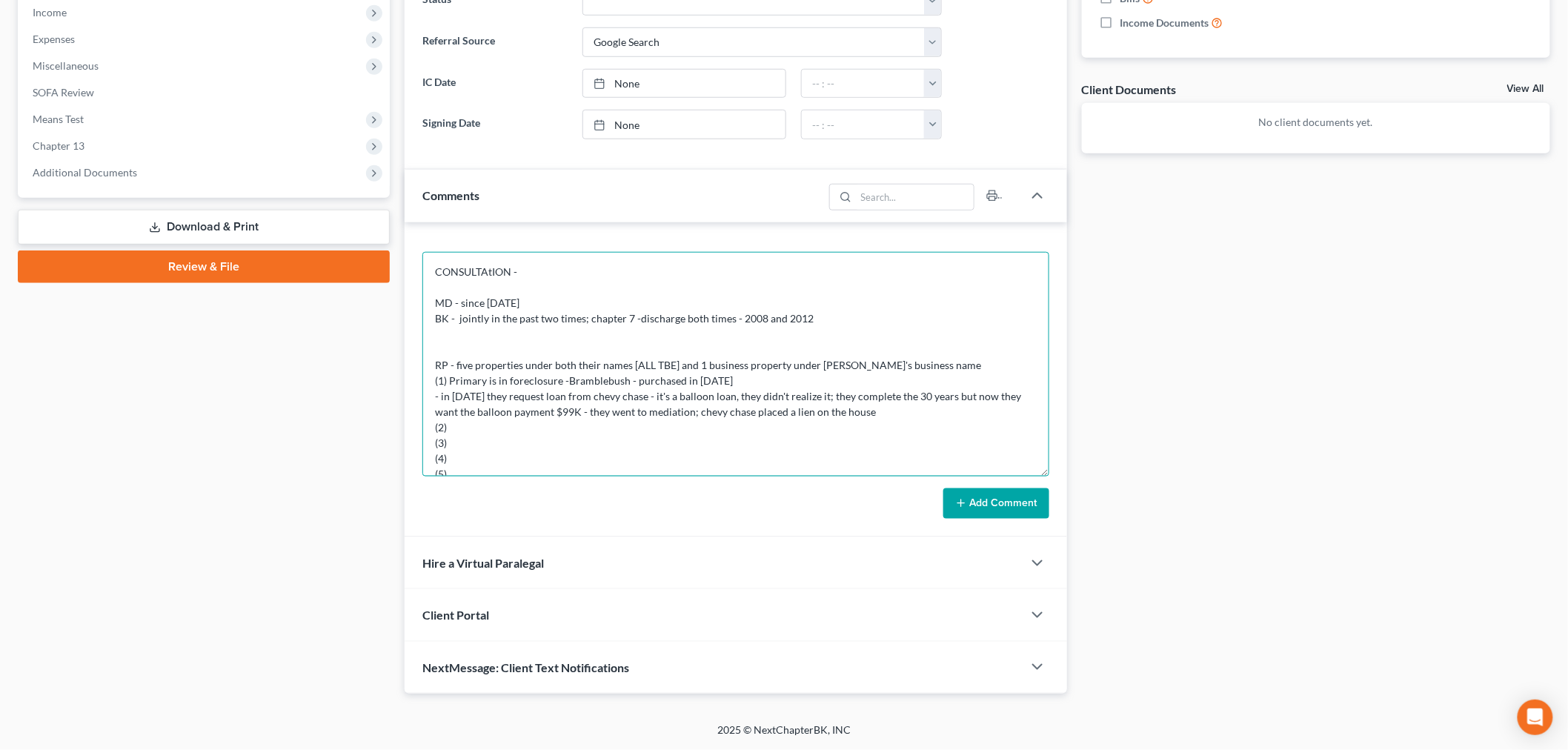
drag, startPoint x: 803, startPoint y: 320, endPoint x: 754, endPoint y: 321, distance: 49.0
click at [754, 321] on textarea "CONSULTAtION - MD - since [DATE] BK - jointly in the past two times; chapter 7 …" at bounding box center [736, 364] width 627 height 225
click at [824, 324] on textarea "CONSULTAtION - MD - since [DATE] BK - jointly in the past two times; chapter 7 …" at bounding box center [736, 364] width 627 height 225
drag, startPoint x: 808, startPoint y: 320, endPoint x: 748, endPoint y: 322, distance: 60.0
click at [748, 322] on textarea "CONSULTAtION - MD - since [DATE] BK - jointly in the past two times; chapter 7 …" at bounding box center [736, 364] width 627 height 225
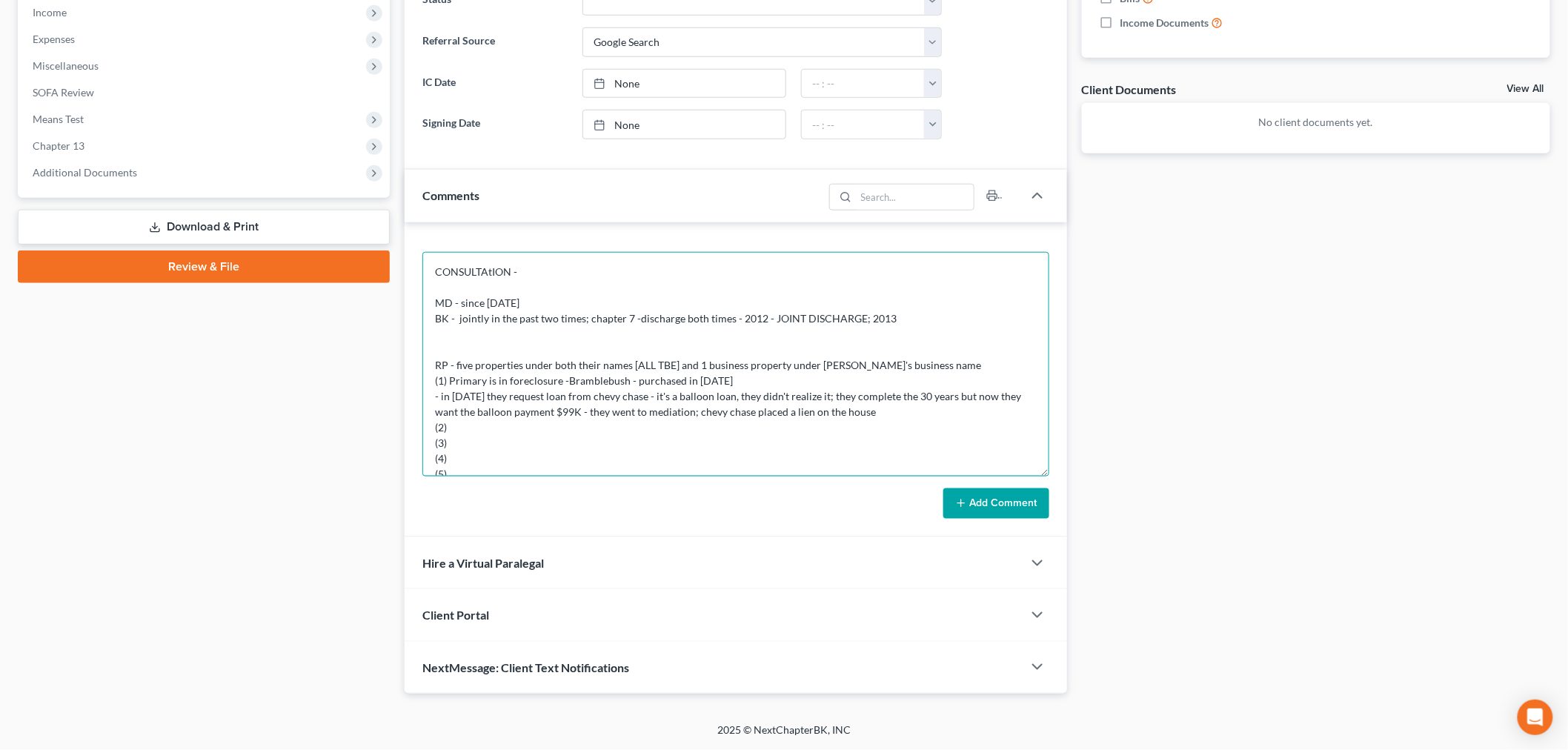
click at [746, 336] on textarea "CONSULTAtION - MD - since [DATE] BK - jointly in the past two times; chapter 7 …" at bounding box center [736, 364] width 627 height 225
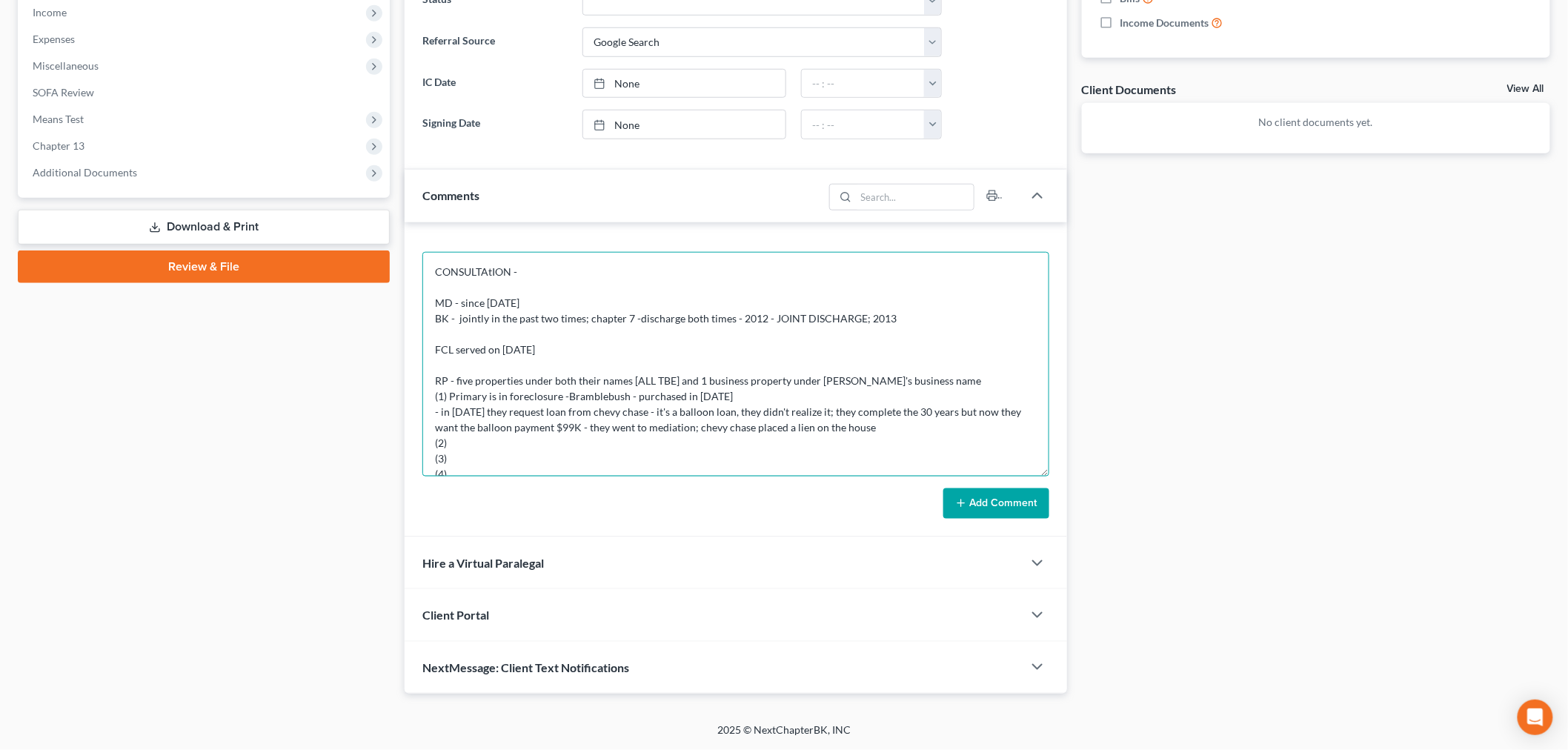
click at [531, 349] on textarea "CONSULTAtION - MD - since [DATE] BK - jointly in the past two times; chapter 7 …" at bounding box center [736, 364] width 627 height 225
click at [904, 316] on textarea "CONSULTAtION - MD - since [DATE] BK - jointly in the past two times; chapter 7 …" at bounding box center [736, 364] width 627 height 225
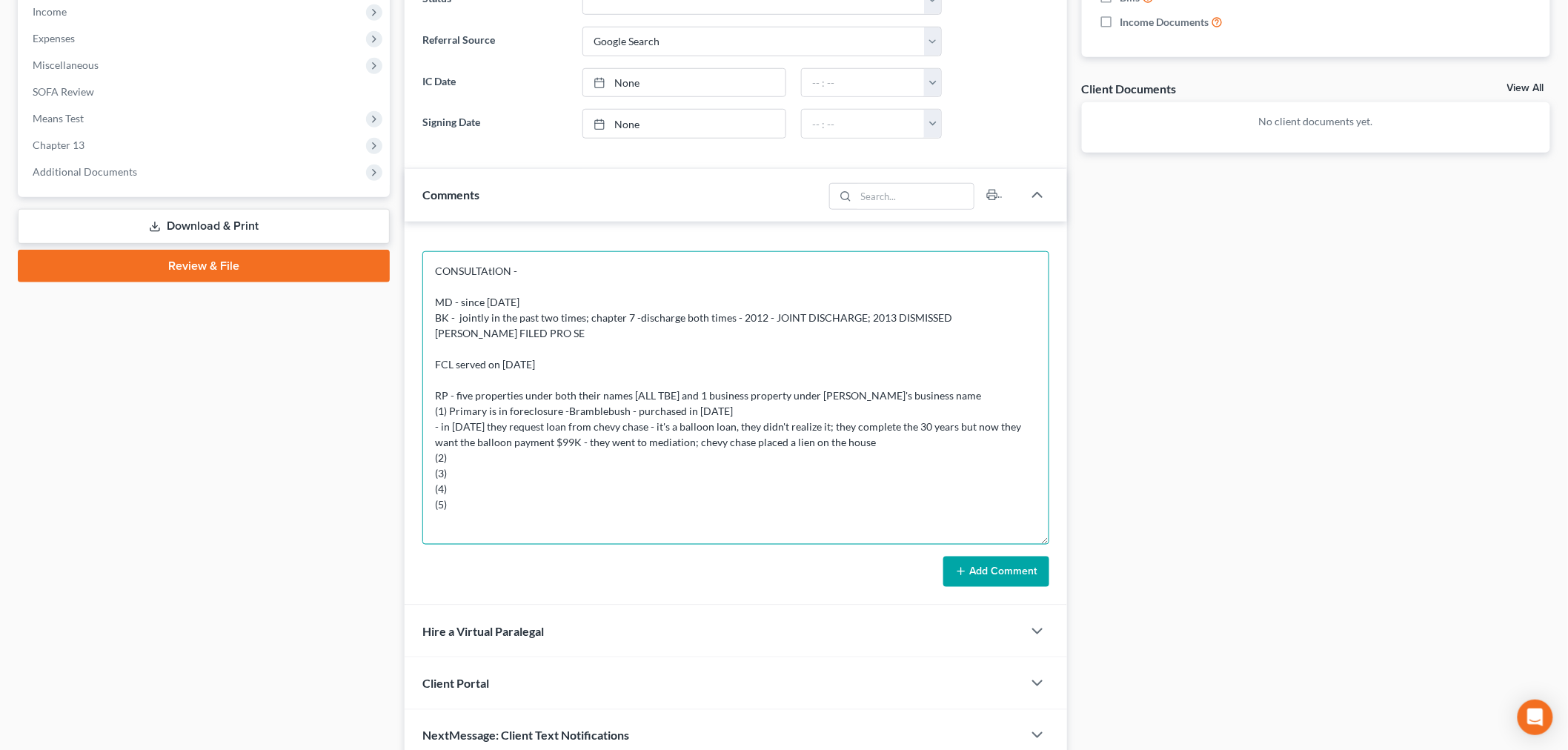
drag, startPoint x: 1042, startPoint y: 469, endPoint x: 951, endPoint y: 731, distance: 277.4
click at [966, 749] on html "Home New Case Client Portal Directory Cases Bankruptcy Near Me [EMAIL_ADDRESS][…" at bounding box center [784, 171] width 1568 height 1294
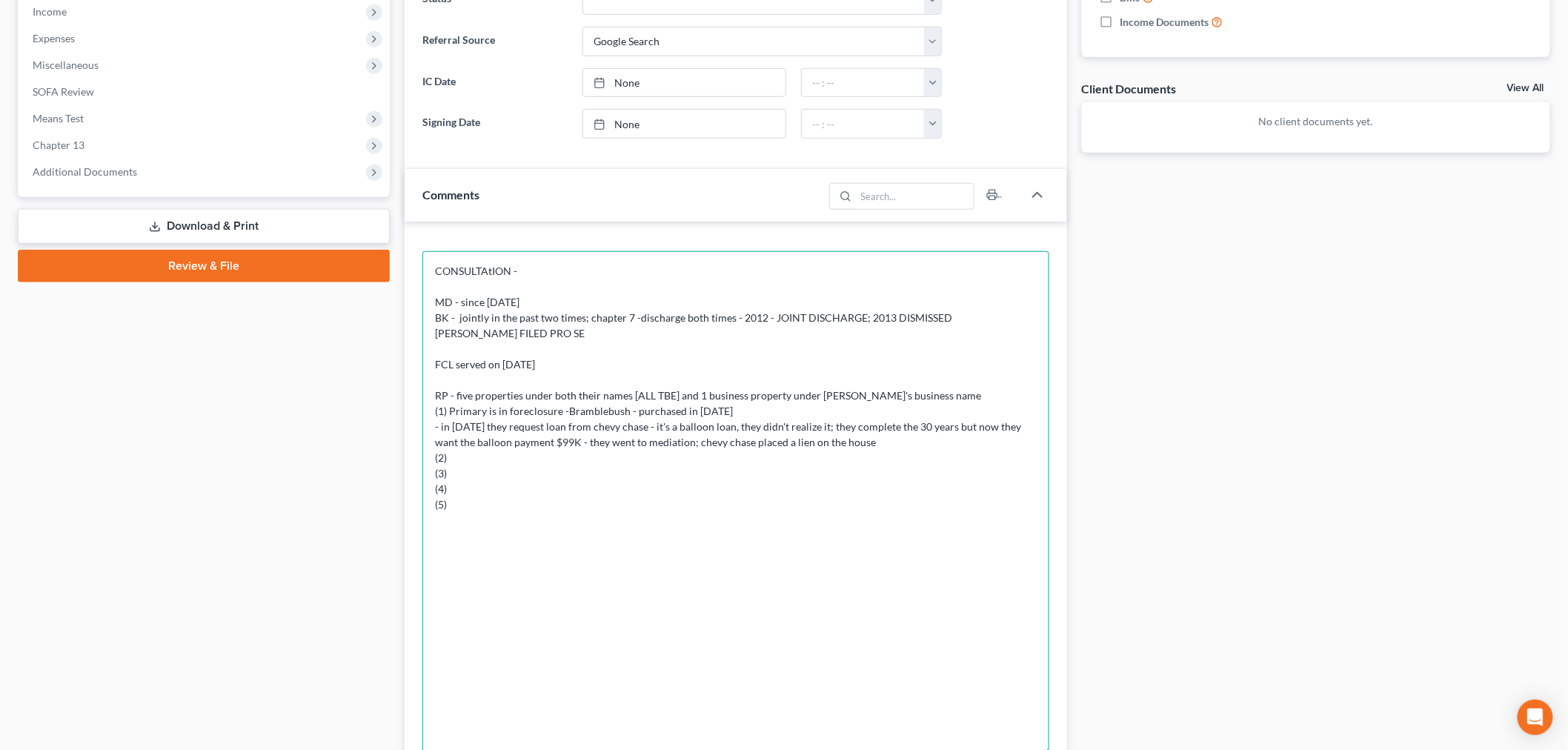
click at [848, 631] on textarea "CONSULTAtION - MD - since [DATE] BK - jointly in the past two times; chapter 7 …" at bounding box center [736, 504] width 627 height 506
click at [873, 441] on textarea "CONSULTAtION - MD - since [DATE] BK - jointly in the past two times; chapter 7 …" at bounding box center [736, 504] width 627 height 506
click at [710, 517] on textarea "CONSULTAtION - MD - since [DATE] BK - jointly in the past two times; chapter 7 …" at bounding box center [736, 504] width 627 height 506
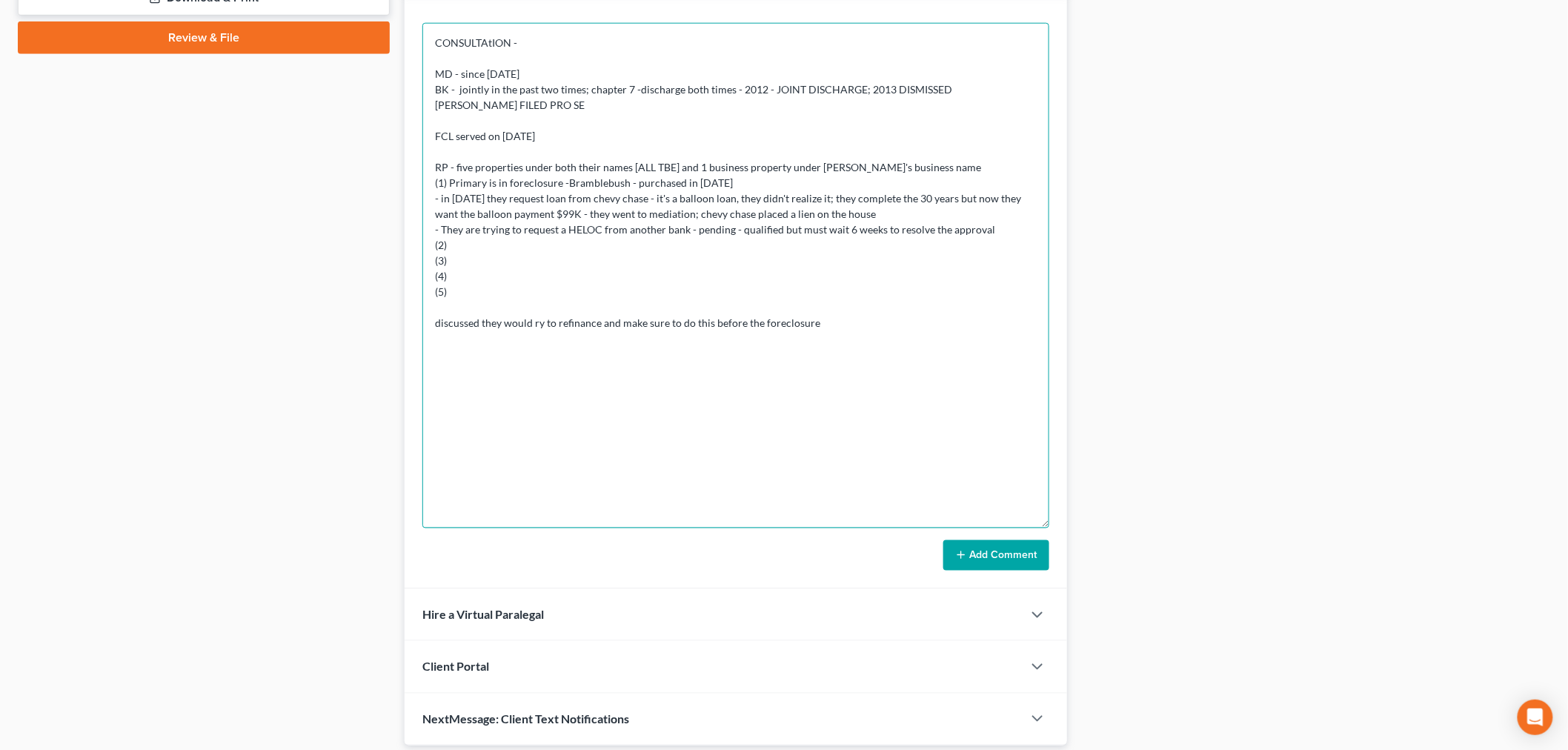
scroll to position [757, 0]
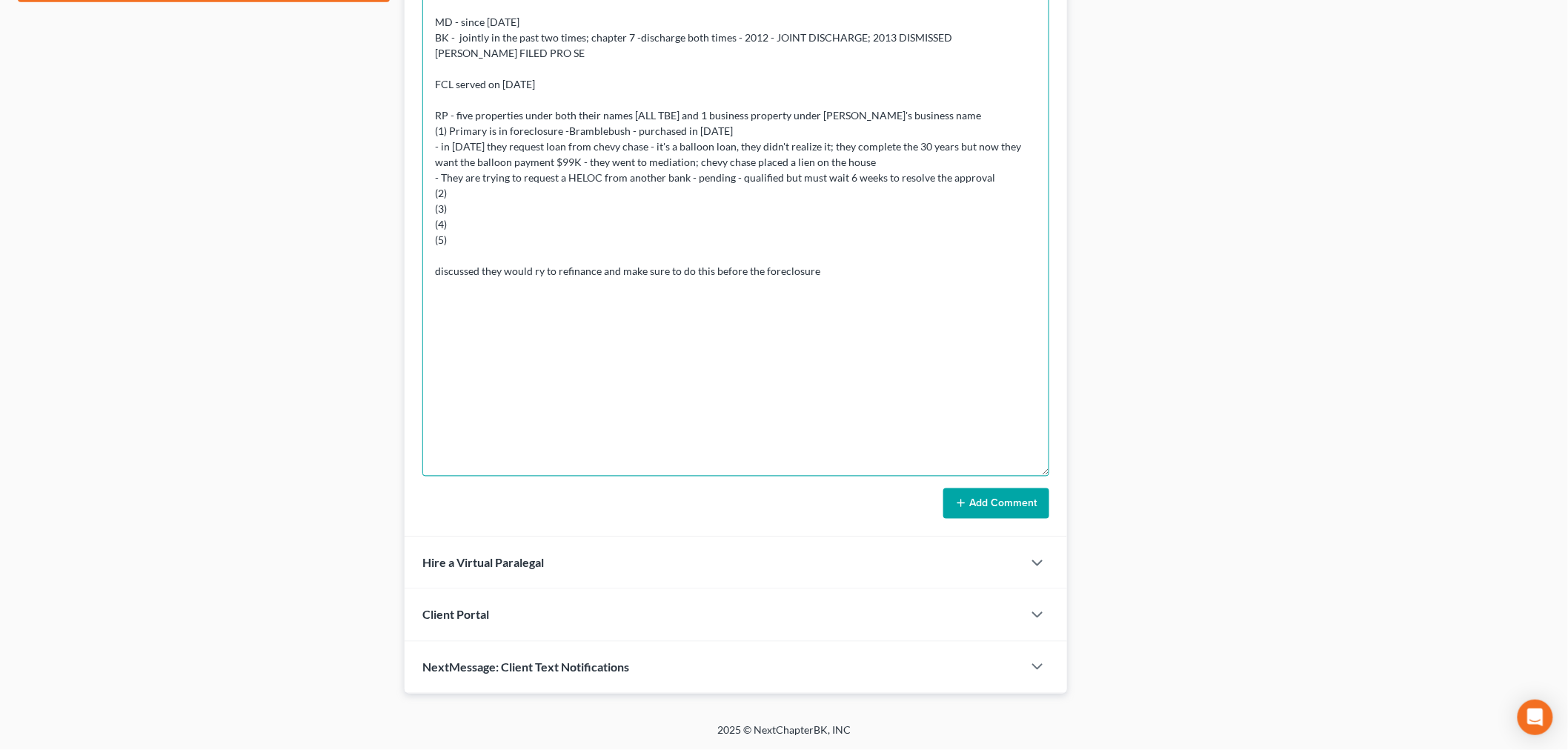
type textarea "CONSULTAtION - MD - since [DATE] BK - jointly in the past two times; chapter 7 …"
click at [1020, 509] on button "Add Comment" at bounding box center [996, 504] width 106 height 31
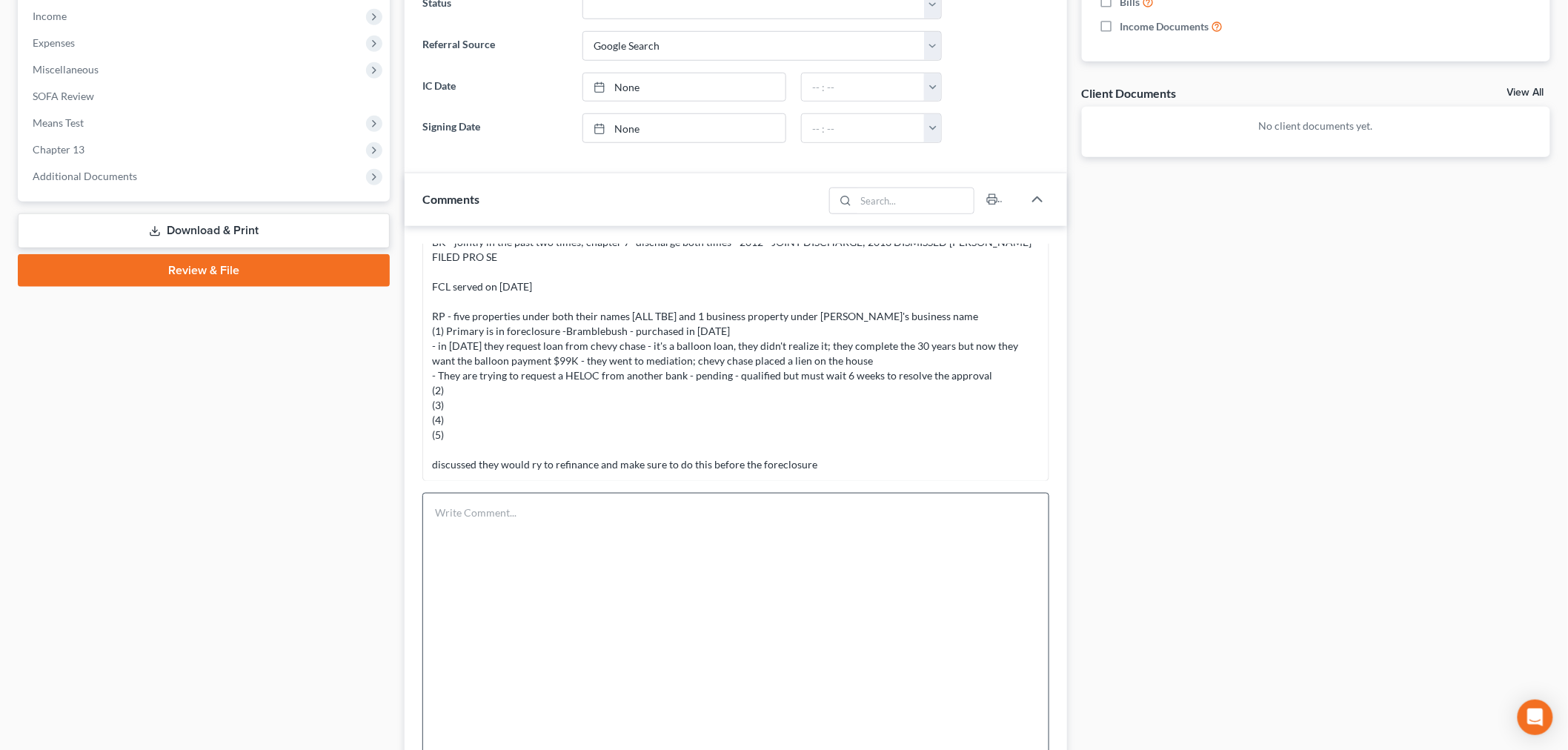
scroll to position [576, 0]
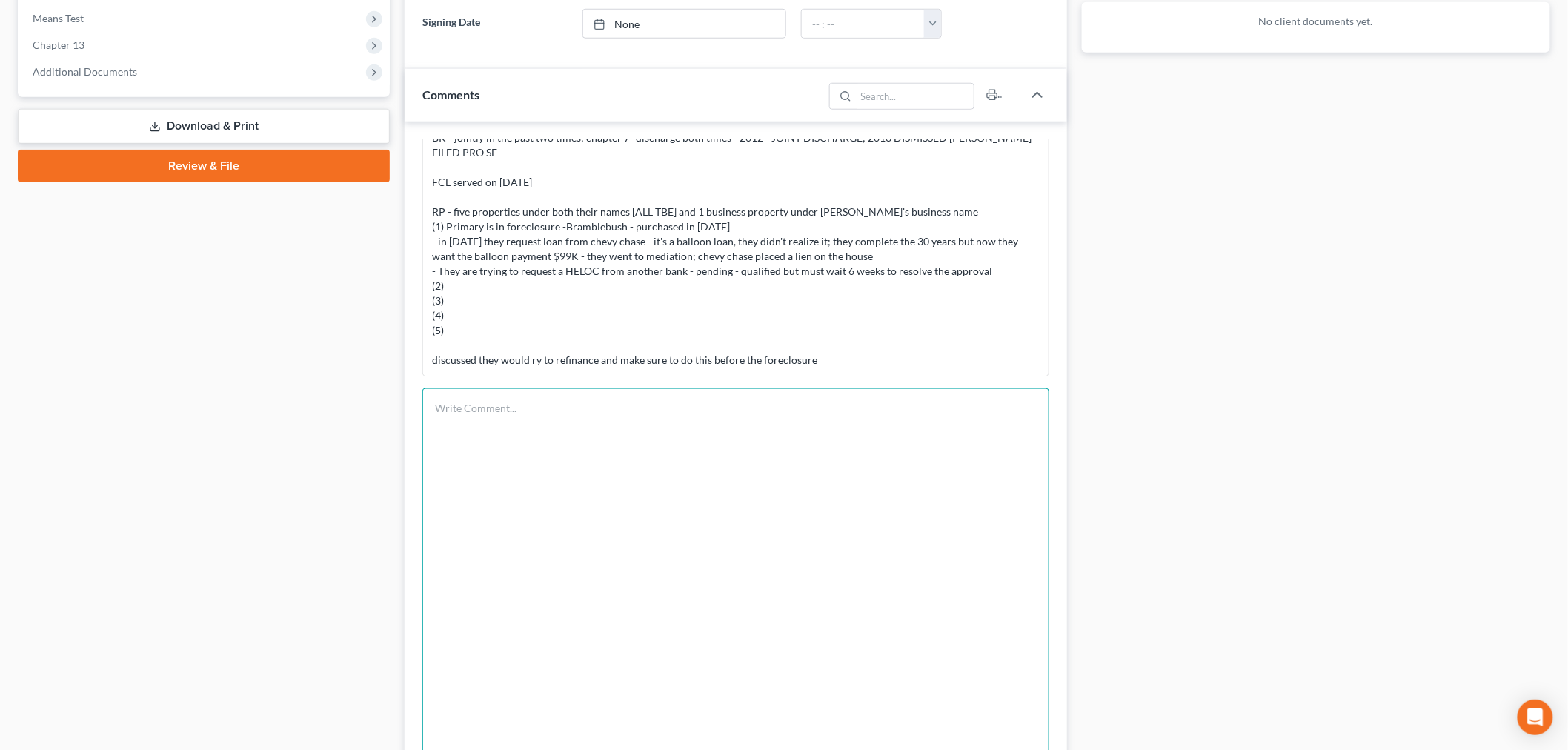
click at [915, 423] on textarea at bounding box center [736, 641] width 627 height 506
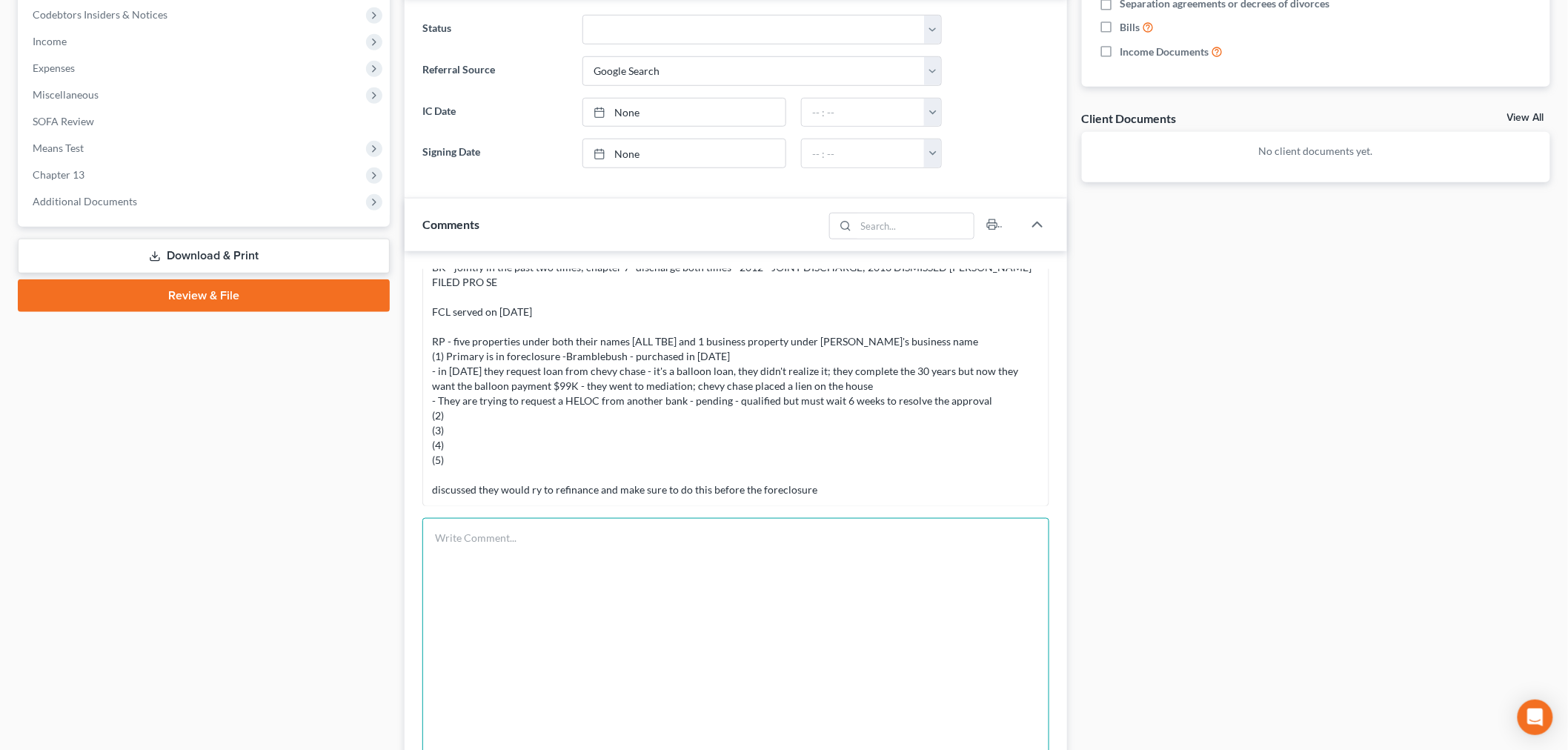
scroll to position [411, 0]
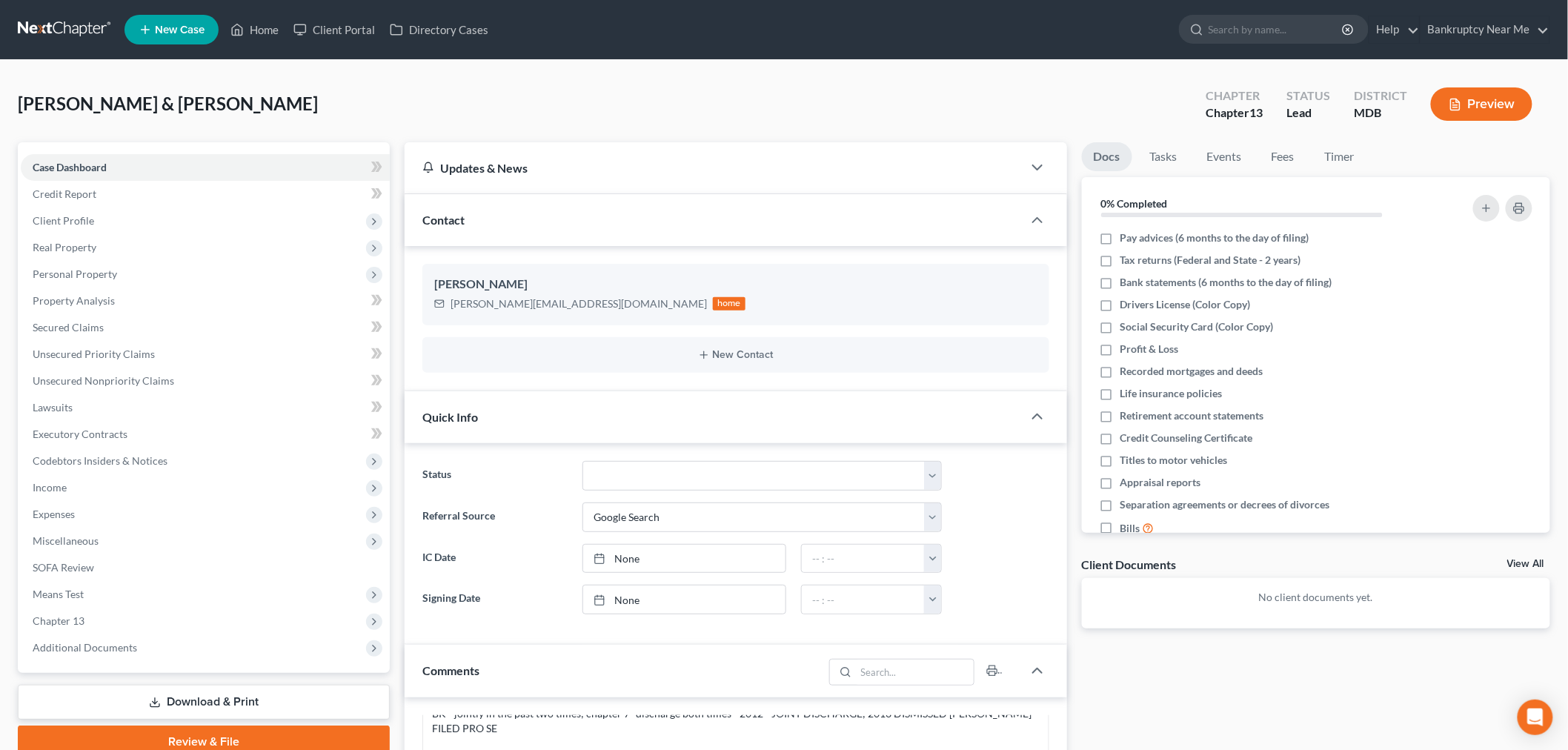
scroll to position [0, 0]
click at [32, 26] on link at bounding box center [65, 30] width 95 height 26
